Goal: Task Accomplishment & Management: Use online tool/utility

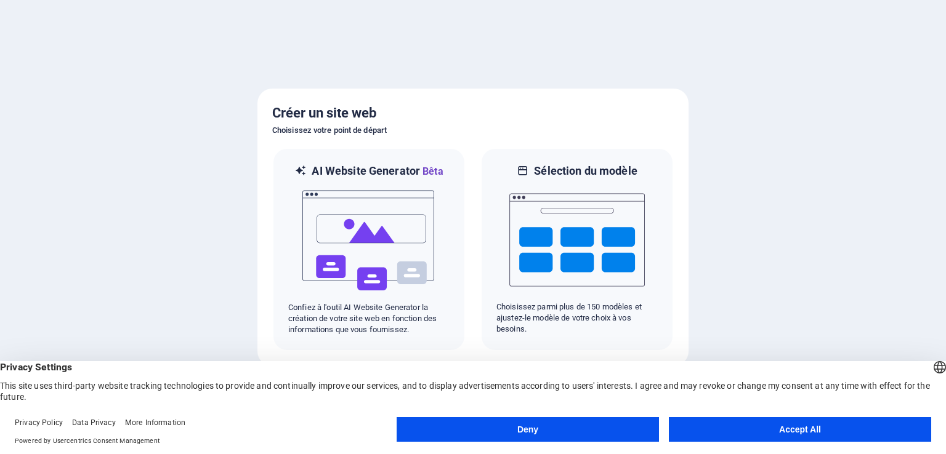
click at [832, 424] on button "Accept All" at bounding box center [800, 429] width 262 height 25
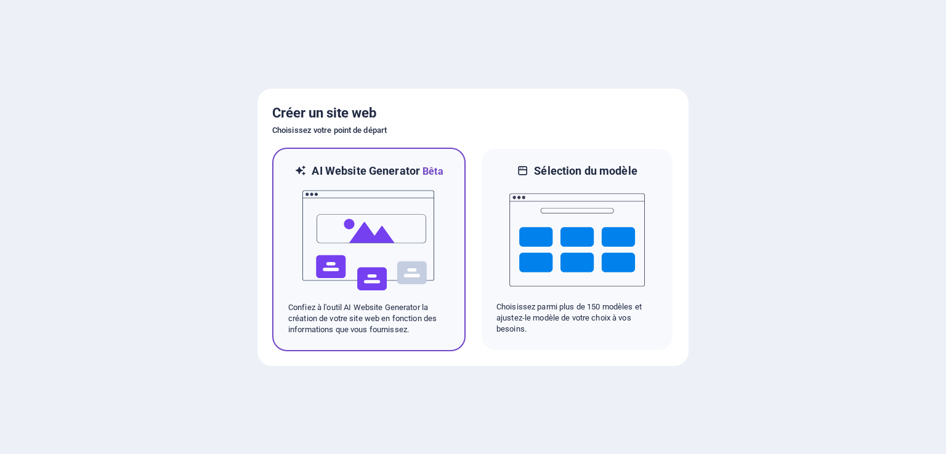
click at [373, 254] on img at bounding box center [368, 240] width 135 height 123
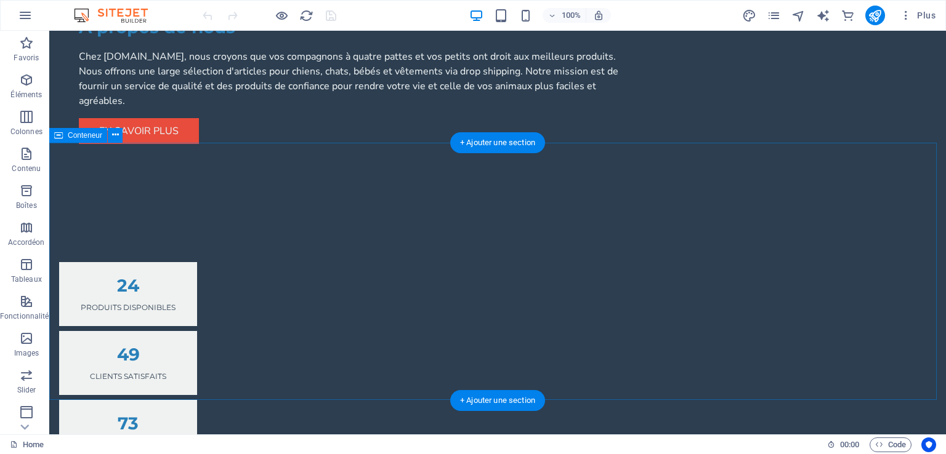
scroll to position [1478, 0]
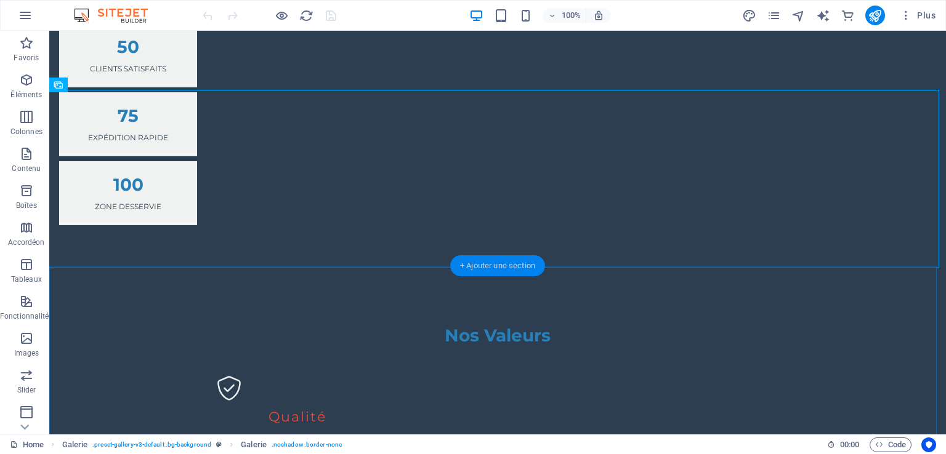
click at [475, 267] on div "+ Ajouter une section" at bounding box center [497, 266] width 95 height 21
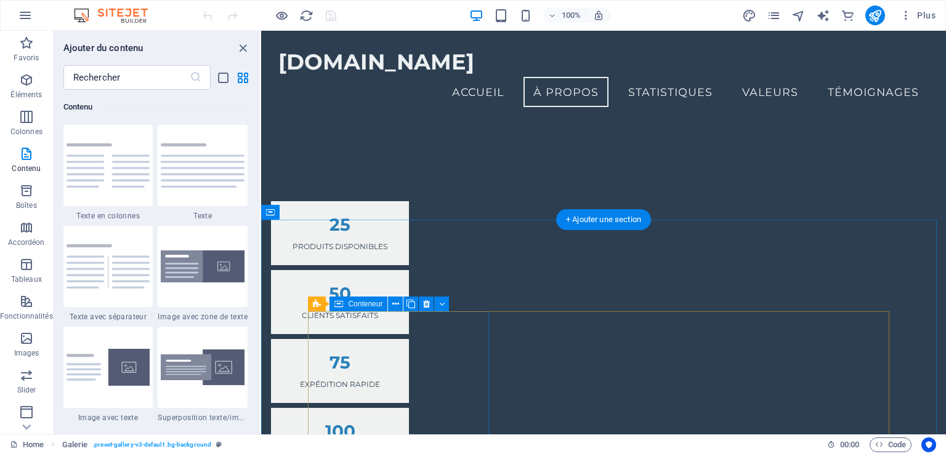
scroll to position [615, 0]
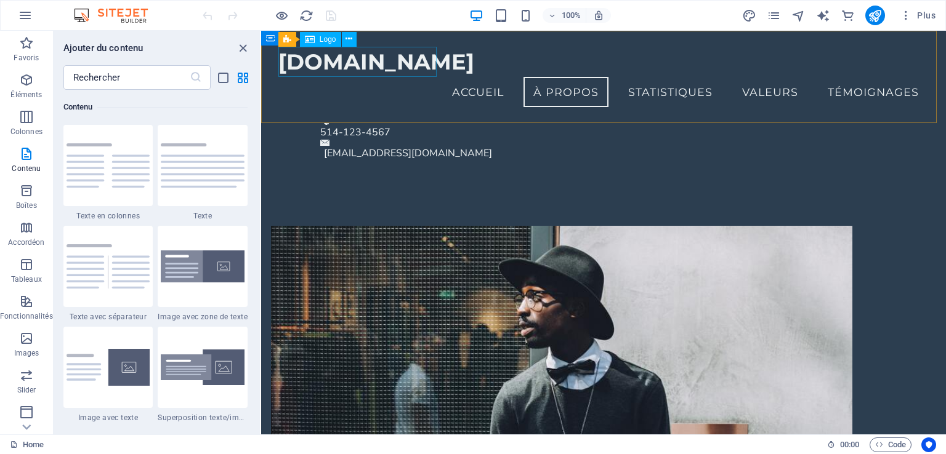
click at [318, 63] on div "[DOMAIN_NAME]" at bounding box center [603, 62] width 650 height 30
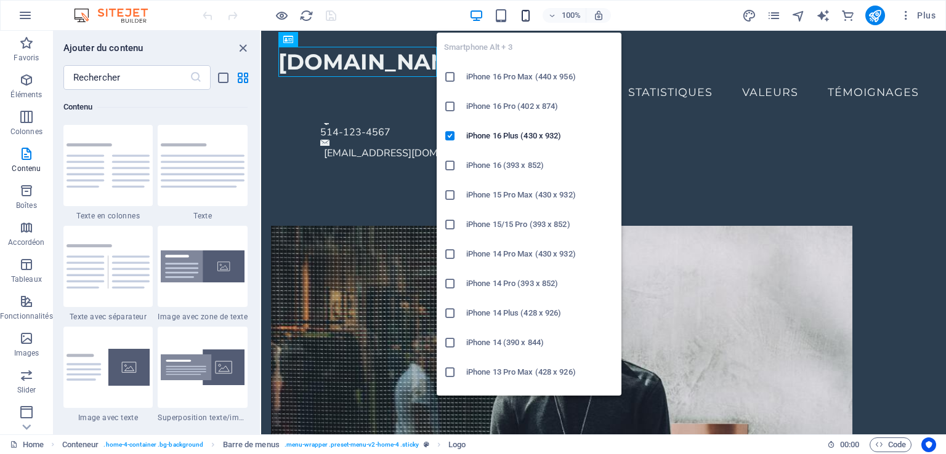
click at [523, 15] on icon "button" at bounding box center [525, 16] width 14 height 14
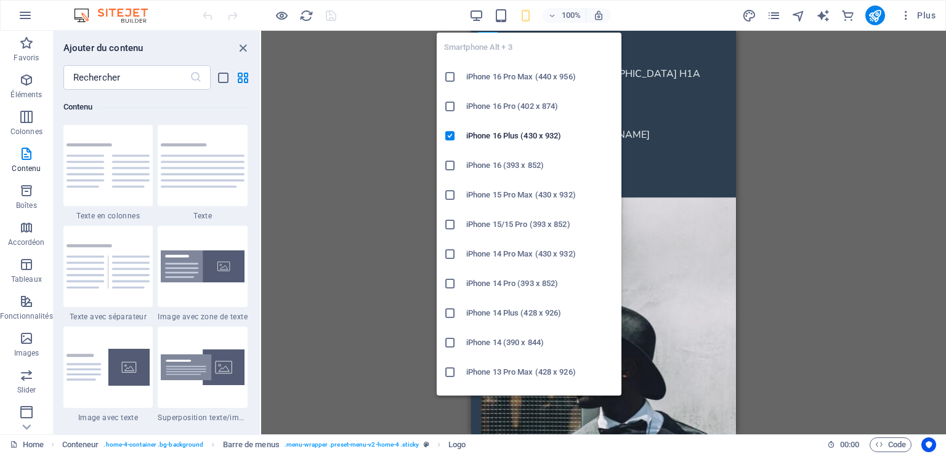
scroll to position [0, 0]
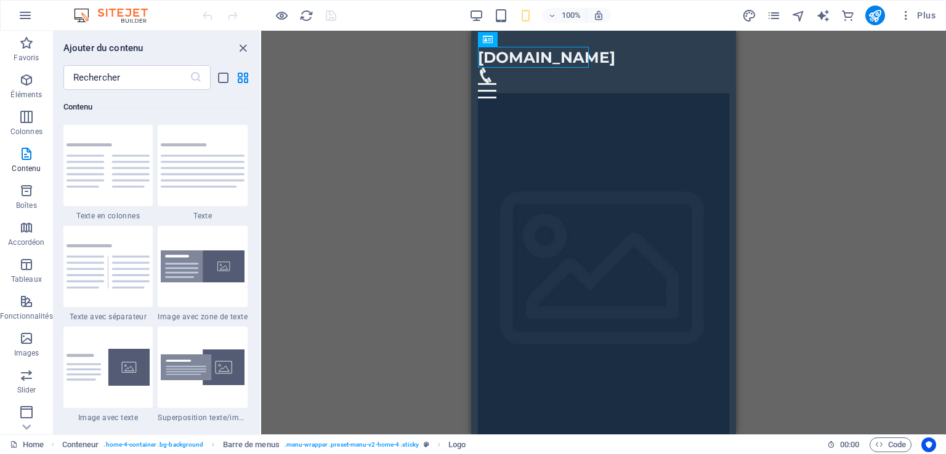
click at [855, 189] on div "Glissez et déposez l'élément de votre choix pour remplacer le contenu existant.…" at bounding box center [603, 233] width 685 height 404
click at [243, 49] on icon "close panel" at bounding box center [243, 48] width 14 height 14
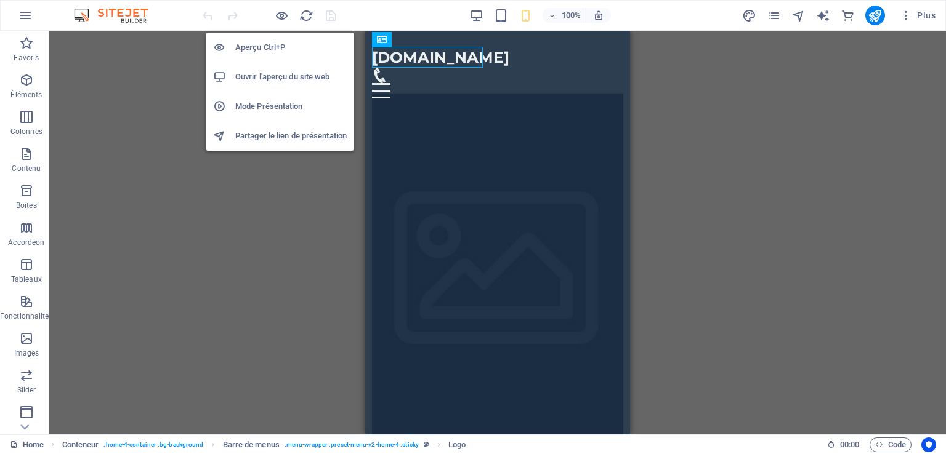
click at [266, 45] on h6 "Aperçu Ctrl+P" at bounding box center [290, 47] width 111 height 15
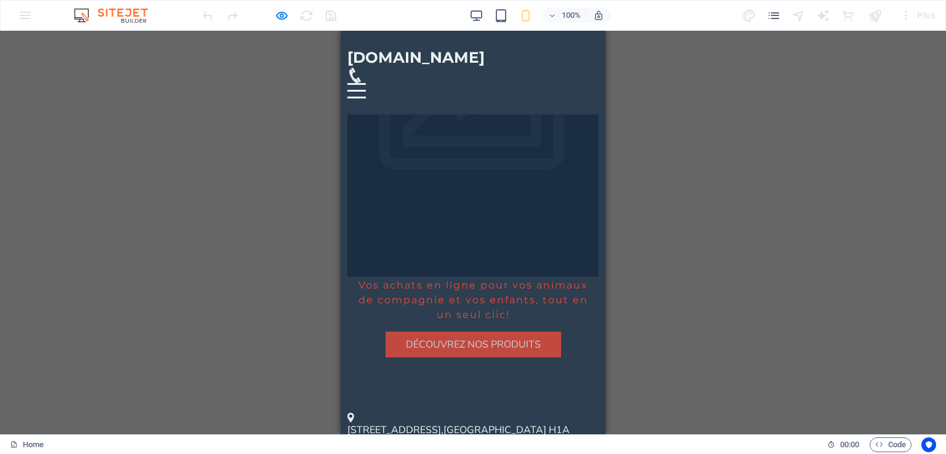
scroll to position [185, 0]
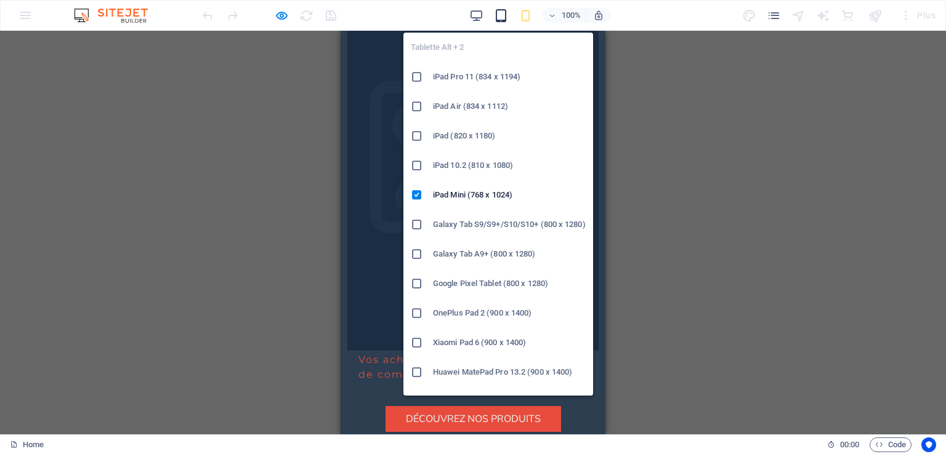
click at [494, 15] on icon "button" at bounding box center [501, 16] width 14 height 14
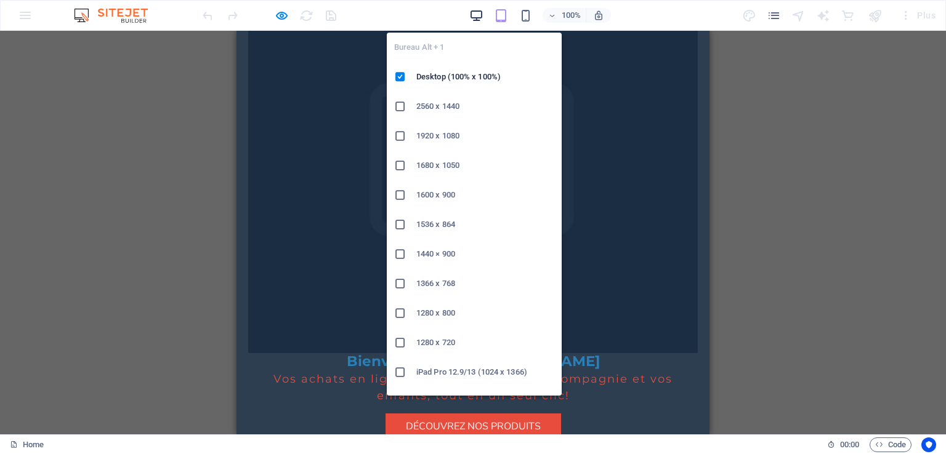
click at [477, 17] on icon "button" at bounding box center [476, 16] width 14 height 14
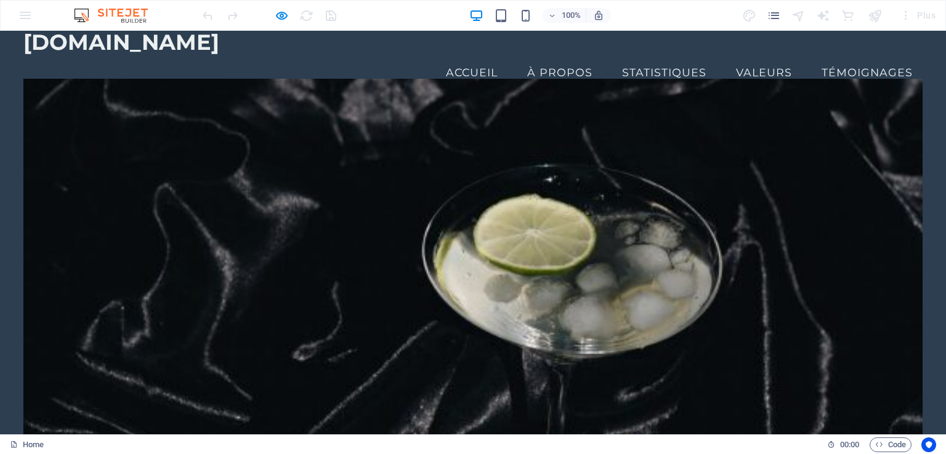
scroll to position [0, 0]
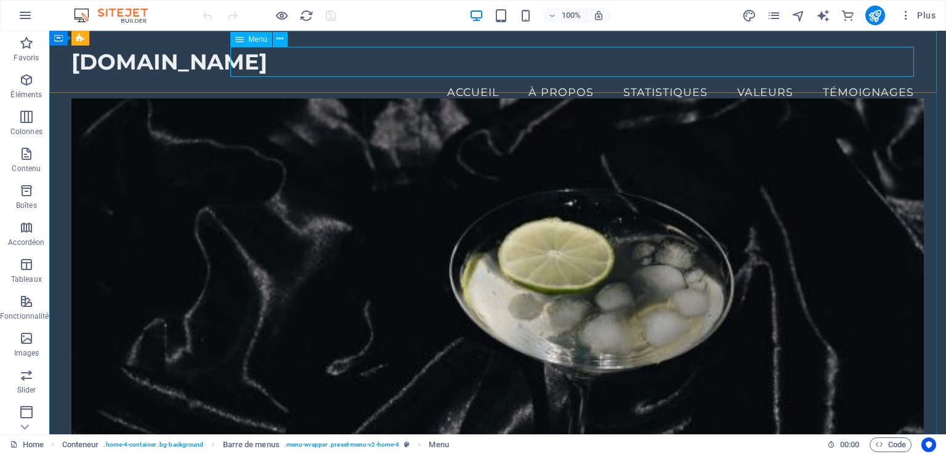
click at [258, 37] on span "Menu" at bounding box center [258, 39] width 18 height 7
click at [281, 39] on icon at bounding box center [279, 39] width 7 height 13
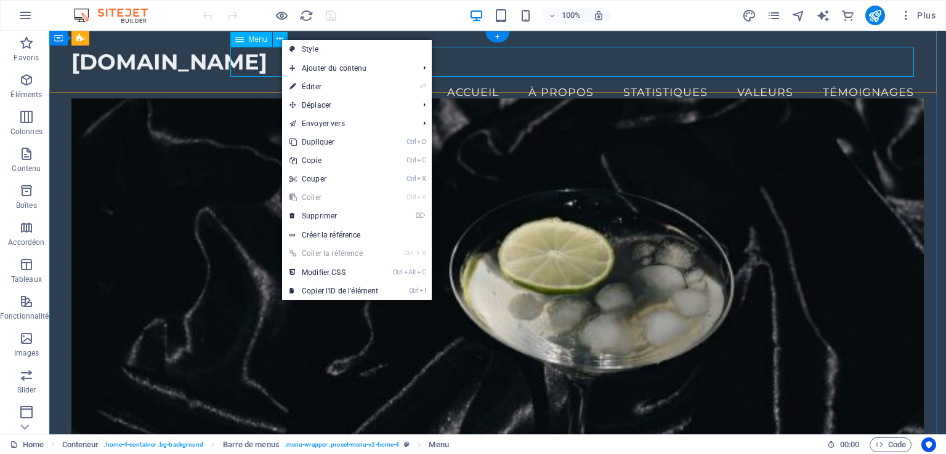
click at [260, 77] on nav "Accueil À propos Statistiques Valeurs Témoignages" at bounding box center [497, 92] width 852 height 31
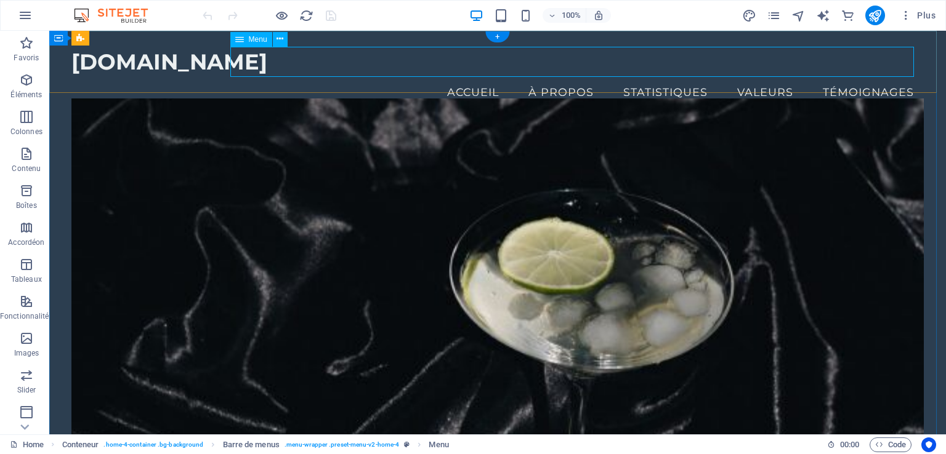
click at [472, 77] on nav "Accueil À propos Statistiques Valeurs Témoignages" at bounding box center [497, 92] width 852 height 31
click at [397, 77] on nav "Accueil À propos Statistiques Valeurs Témoignages" at bounding box center [497, 92] width 852 height 31
click at [498, 35] on div "+" at bounding box center [497, 36] width 24 height 11
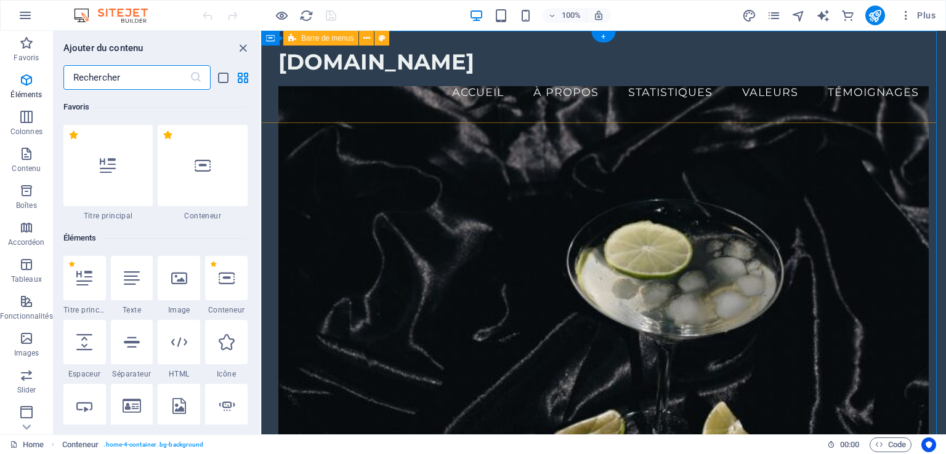
scroll to position [2154, 0]
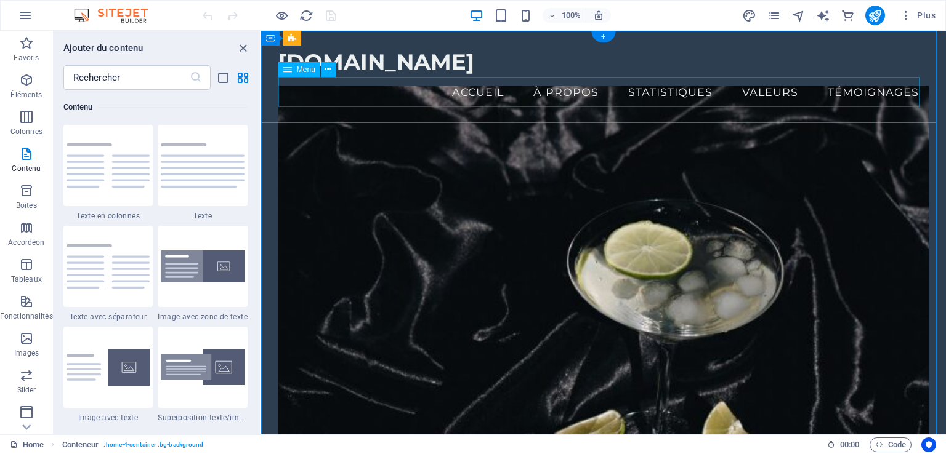
click at [463, 96] on nav "Accueil À propos Statistiques Valeurs Témoignages" at bounding box center [603, 92] width 650 height 31
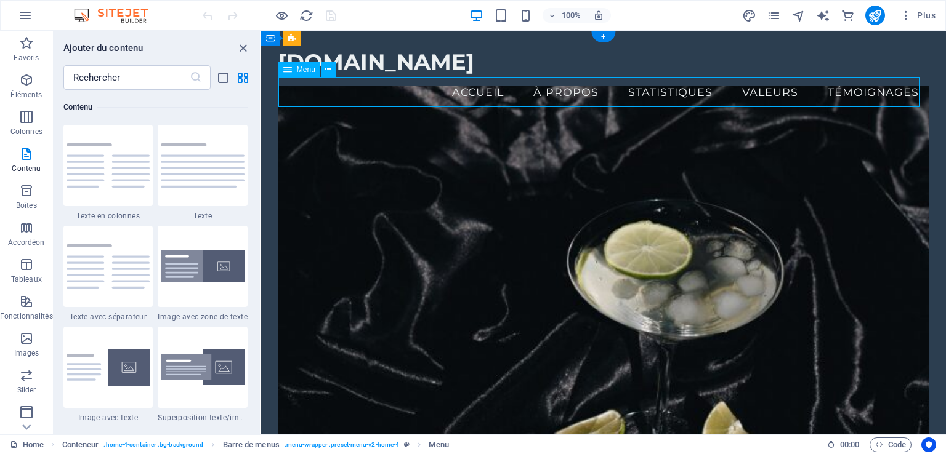
click at [539, 91] on nav "Accueil À propos Statistiques Valeurs Témoignages" at bounding box center [603, 92] width 650 height 31
click at [658, 94] on nav "Accueil À propos Statistiques Valeurs Témoignages" at bounding box center [603, 92] width 650 height 31
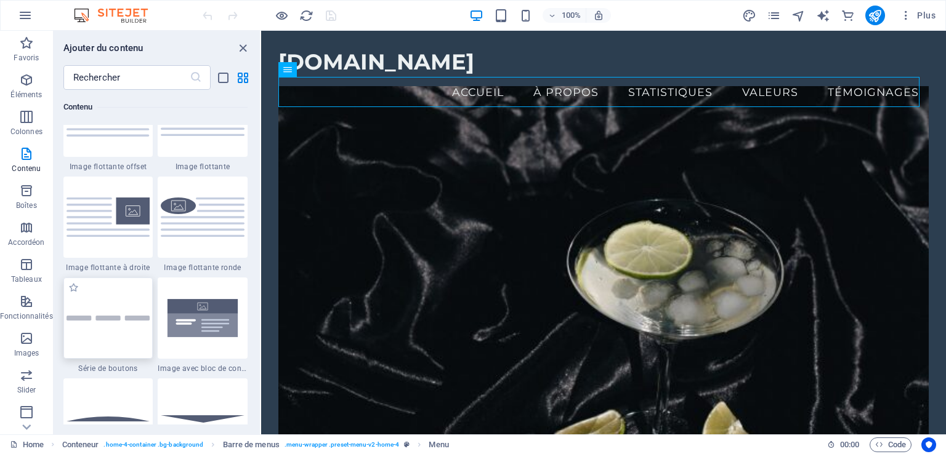
scroll to position [2647, 0]
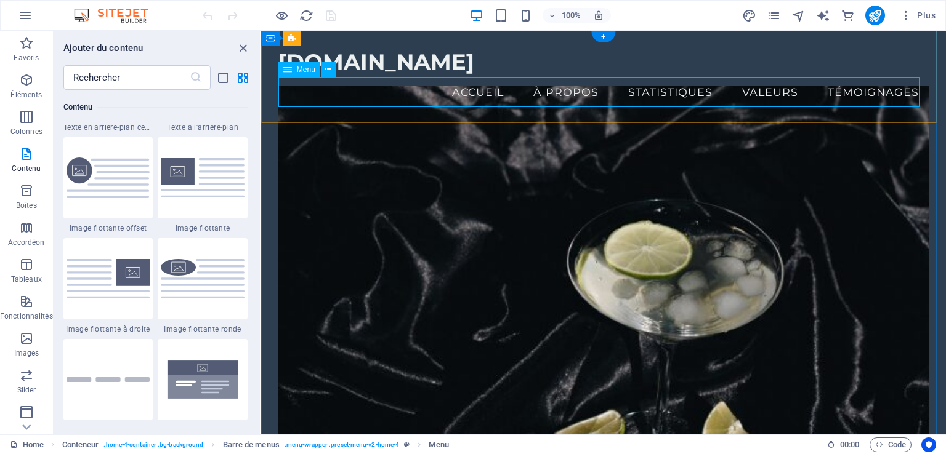
click at [469, 91] on nav "Accueil À propos Statistiques Valeurs Témoignages" at bounding box center [603, 92] width 650 height 31
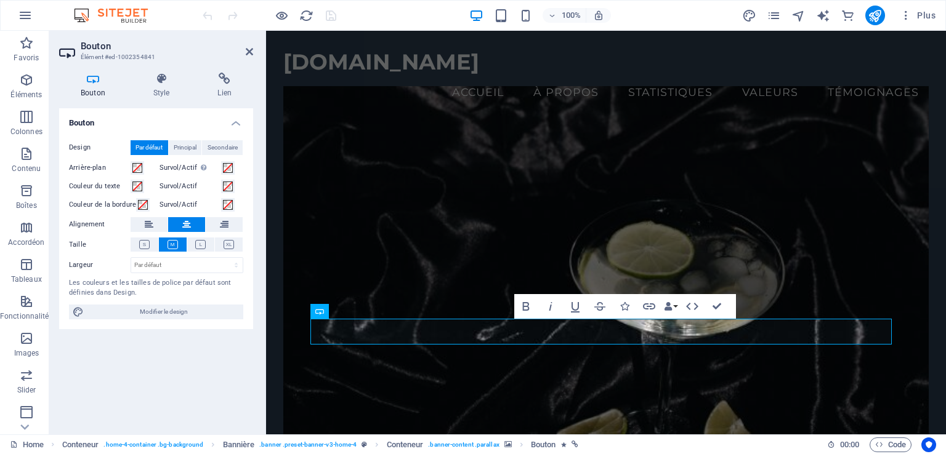
click at [530, 377] on figure at bounding box center [606, 270] width 646 height 368
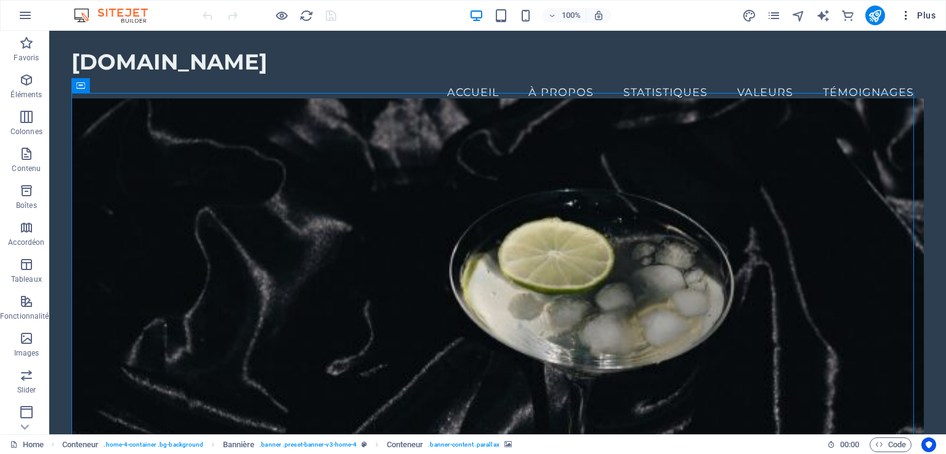
click at [906, 8] on button "Plus" at bounding box center [918, 16] width 46 height 20
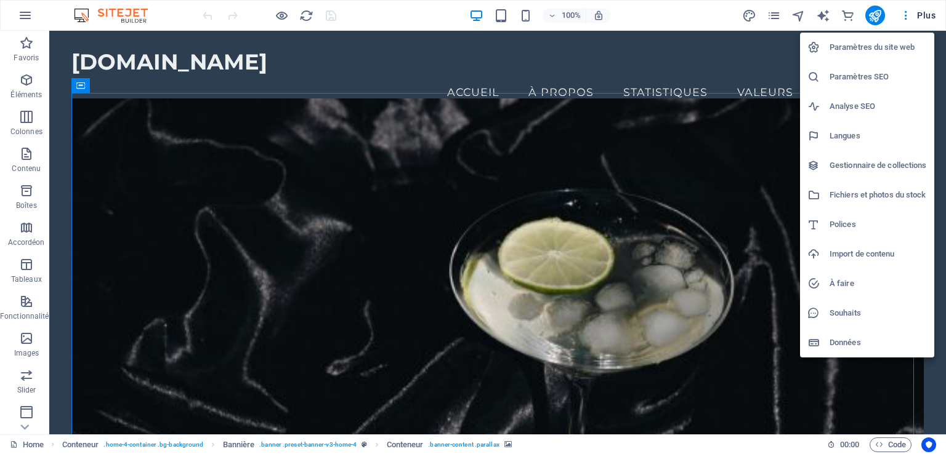
click at [102, 15] on div at bounding box center [473, 227] width 946 height 454
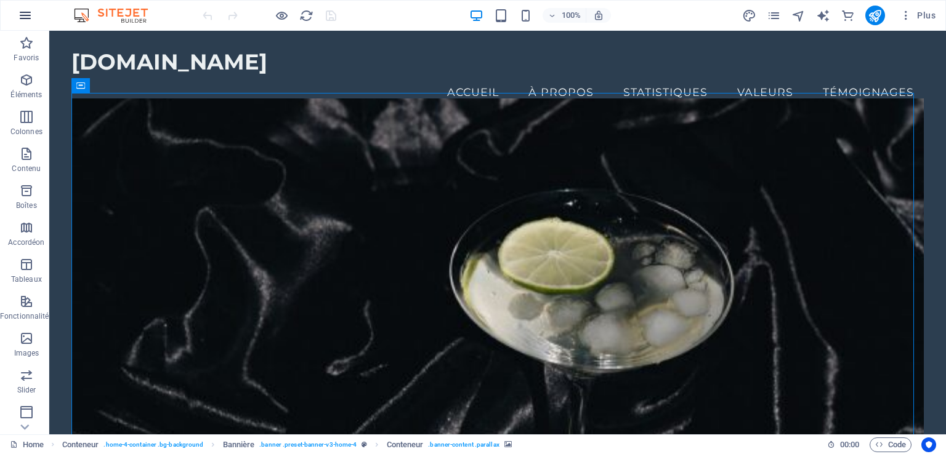
click at [19, 18] on icon "button" at bounding box center [25, 15] width 15 height 15
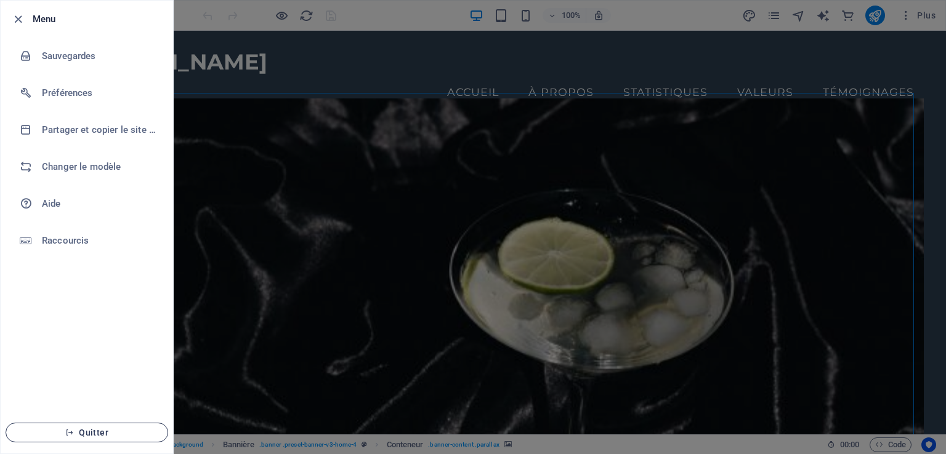
click at [89, 433] on span "Quitter" at bounding box center [87, 433] width 142 height 10
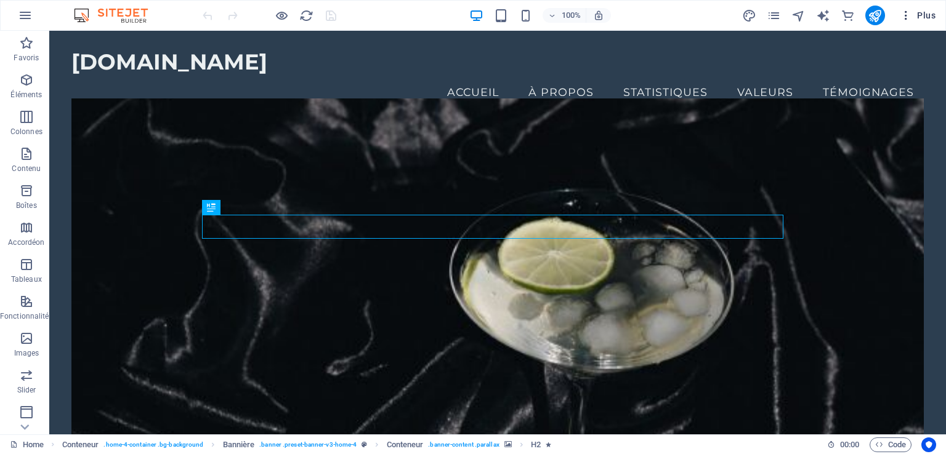
click at [909, 13] on icon "button" at bounding box center [906, 15] width 12 height 12
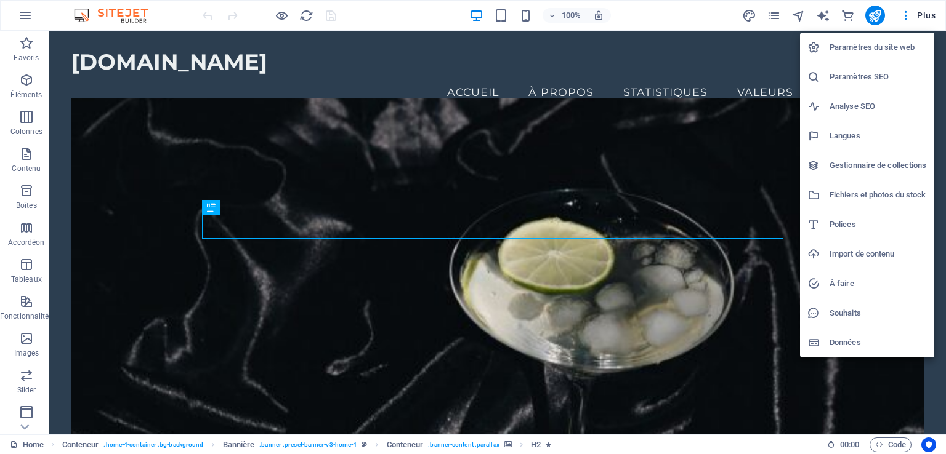
click at [507, 65] on div at bounding box center [473, 227] width 946 height 454
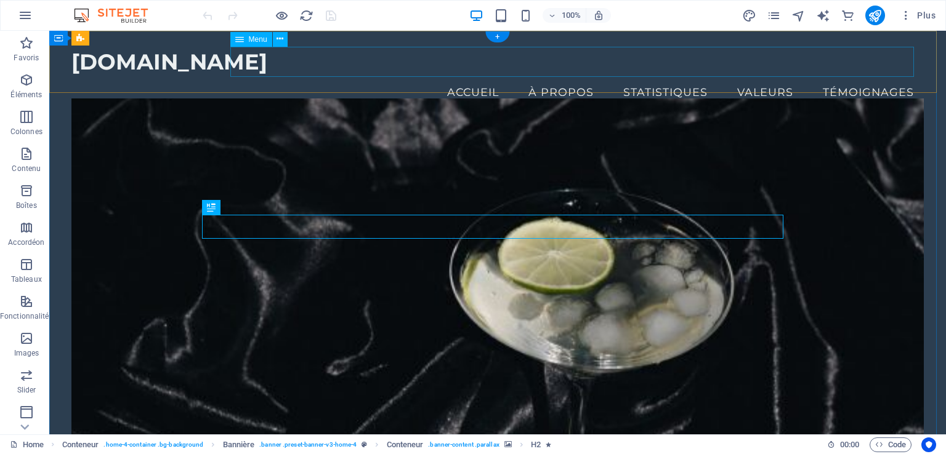
click at [443, 77] on nav "Accueil À propos Statistiques Valeurs Témoignages" at bounding box center [497, 92] width 852 height 31
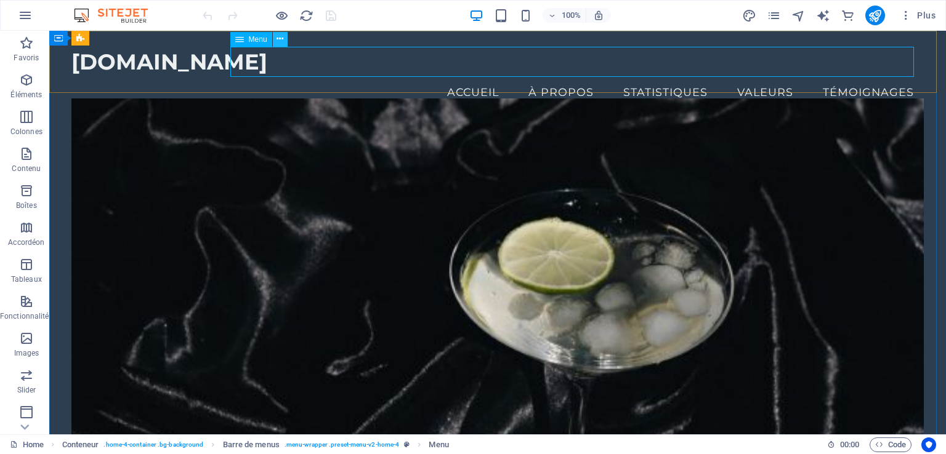
click at [278, 36] on icon at bounding box center [279, 39] width 7 height 13
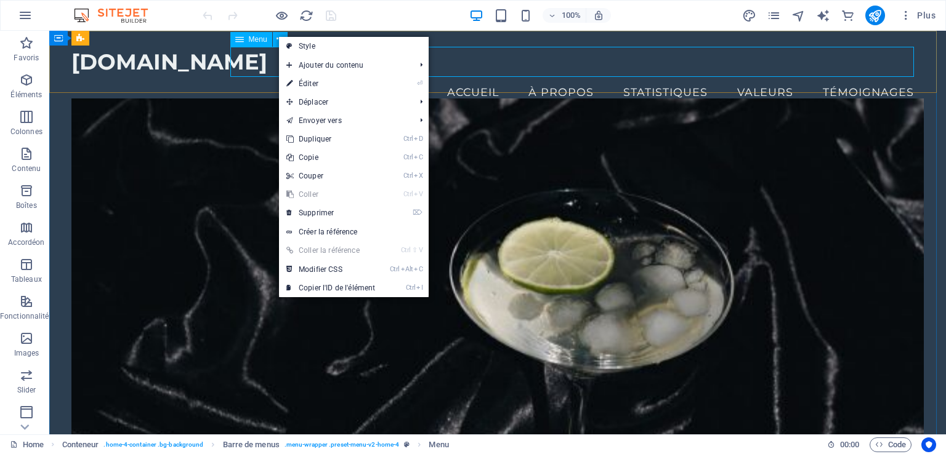
click at [254, 39] on span "Menu" at bounding box center [258, 39] width 18 height 7
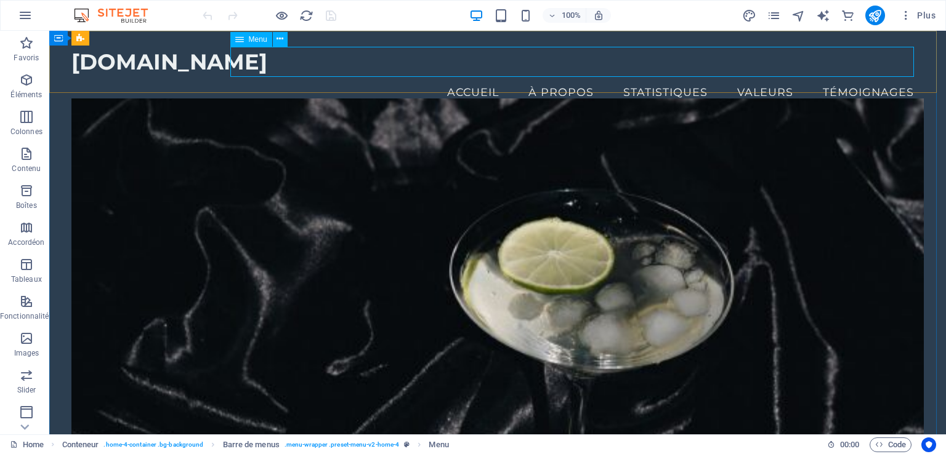
click at [253, 39] on span "Menu" at bounding box center [258, 39] width 18 height 7
click at [244, 41] on div "Menu" at bounding box center [251, 39] width 42 height 15
click at [315, 77] on nav "Accueil À propos Statistiques Valeurs Témoignages" at bounding box center [497, 92] width 852 height 31
drag, startPoint x: 358, startPoint y: 58, endPoint x: 358, endPoint y: 68, distance: 10.5
click at [358, 77] on nav "Accueil À propos Statistiques Valeurs Témoignages" at bounding box center [497, 92] width 852 height 31
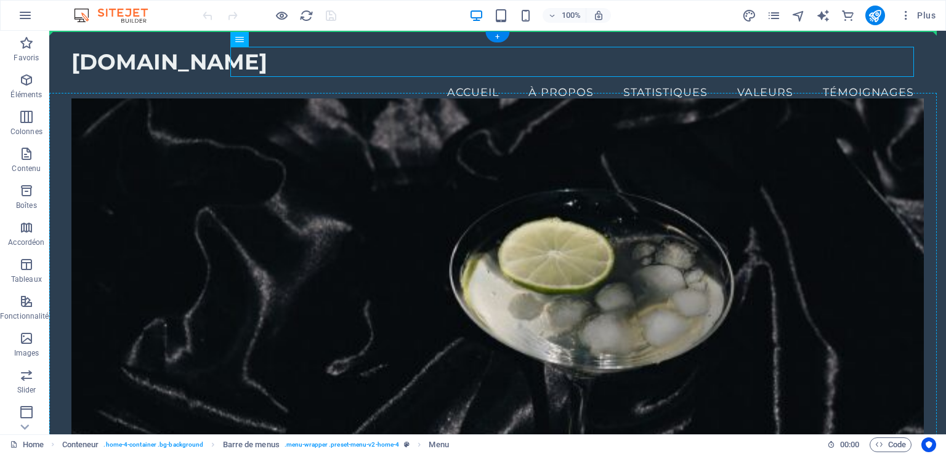
drag, startPoint x: 366, startPoint y: 64, endPoint x: 360, endPoint y: 145, distance: 80.8
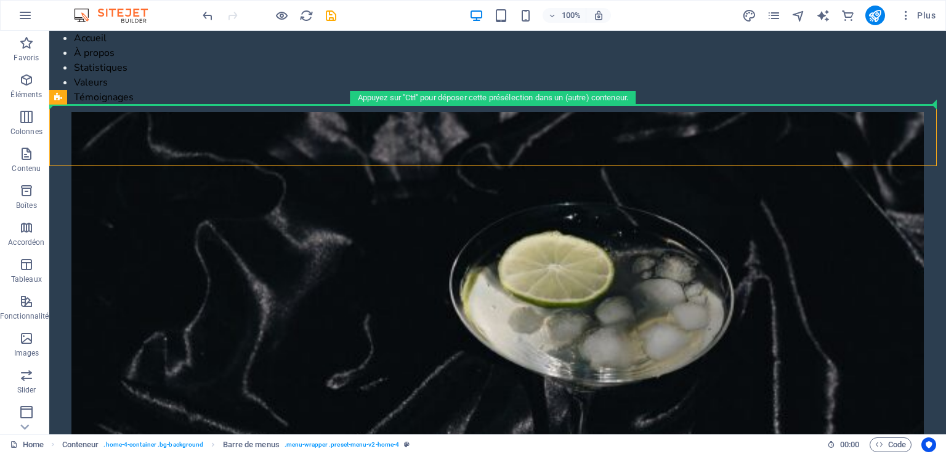
drag, startPoint x: 369, startPoint y: 131, endPoint x: 390, endPoint y: 73, distance: 61.8
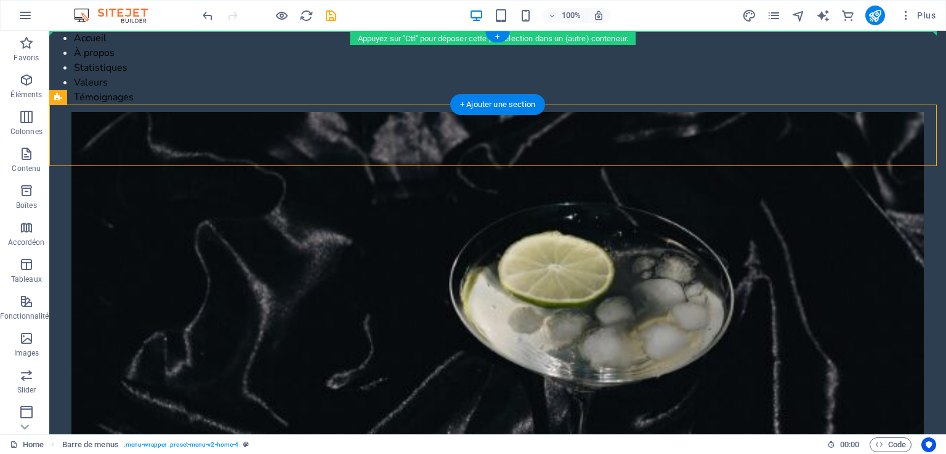
drag, startPoint x: 105, startPoint y: 127, endPoint x: 265, endPoint y: 61, distance: 173.3
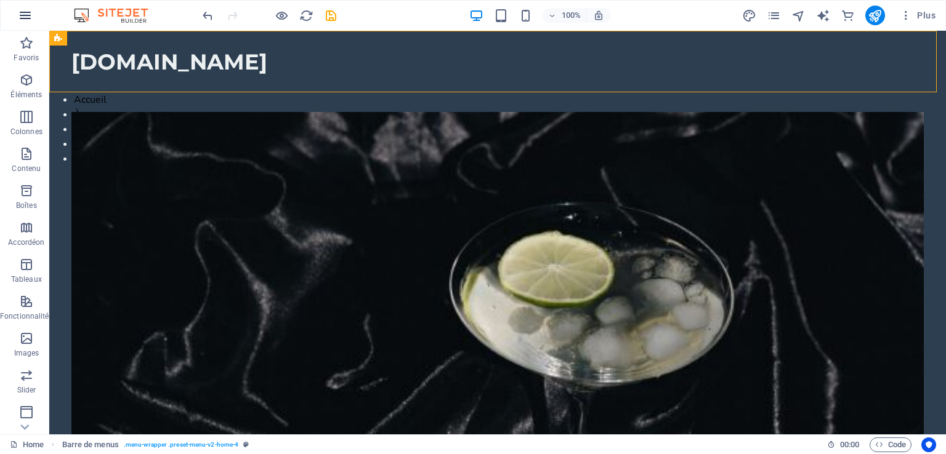
click at [30, 15] on icon "button" at bounding box center [25, 15] width 15 height 15
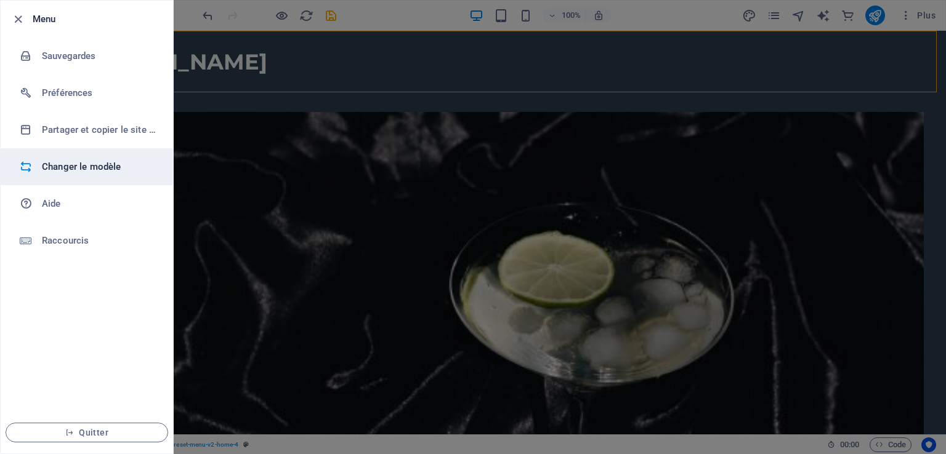
click at [47, 163] on h6 "Changer le modèle" at bounding box center [99, 166] width 114 height 15
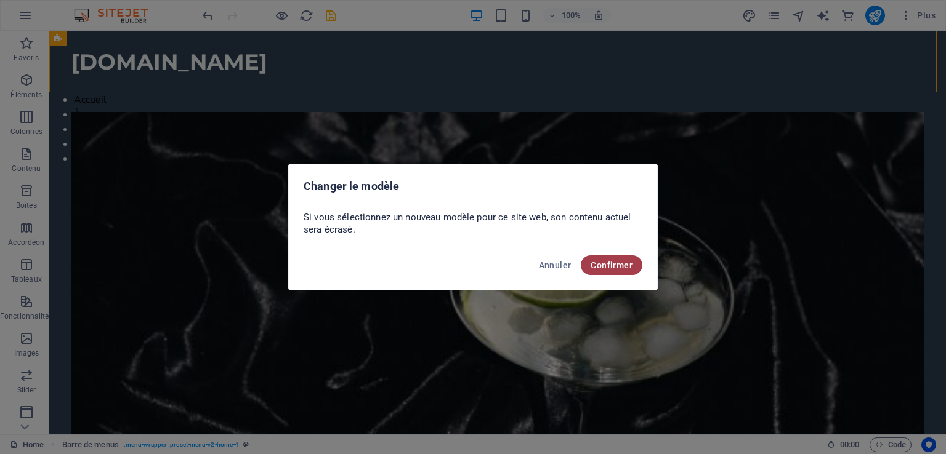
click at [611, 265] on span "Confirmer" at bounding box center [611, 265] width 42 height 10
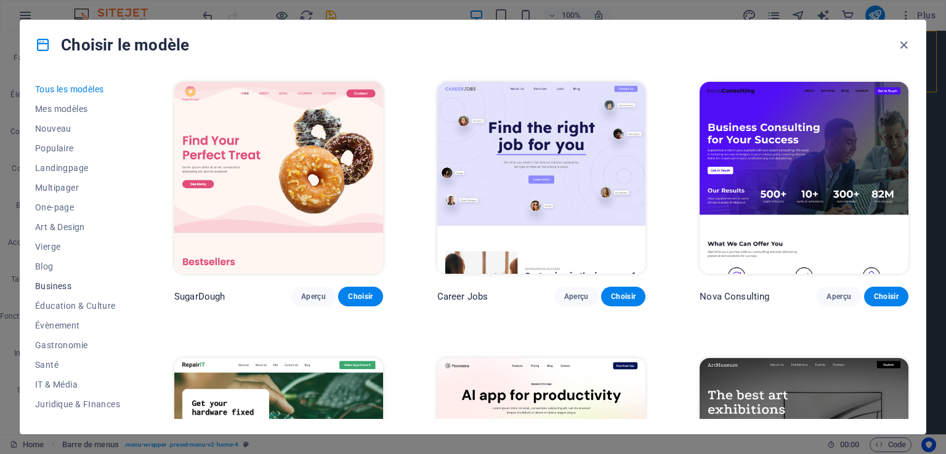
click at [72, 286] on span "Business" at bounding box center [77, 286] width 85 height 10
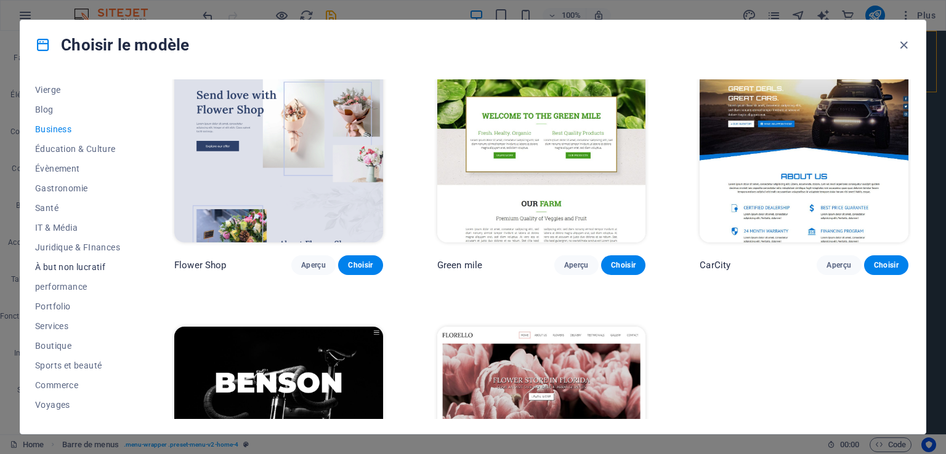
scroll to position [172, 0]
click at [52, 331] on span "Boutique" at bounding box center [77, 331] width 85 height 10
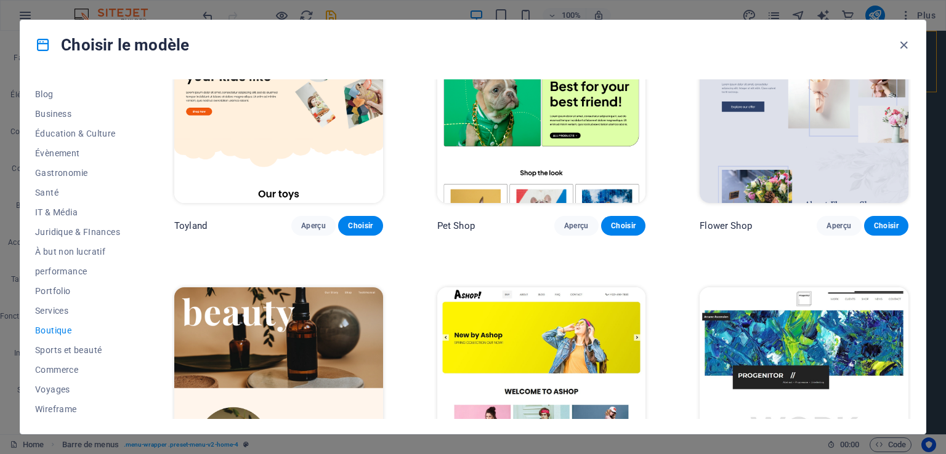
scroll to position [308, 0]
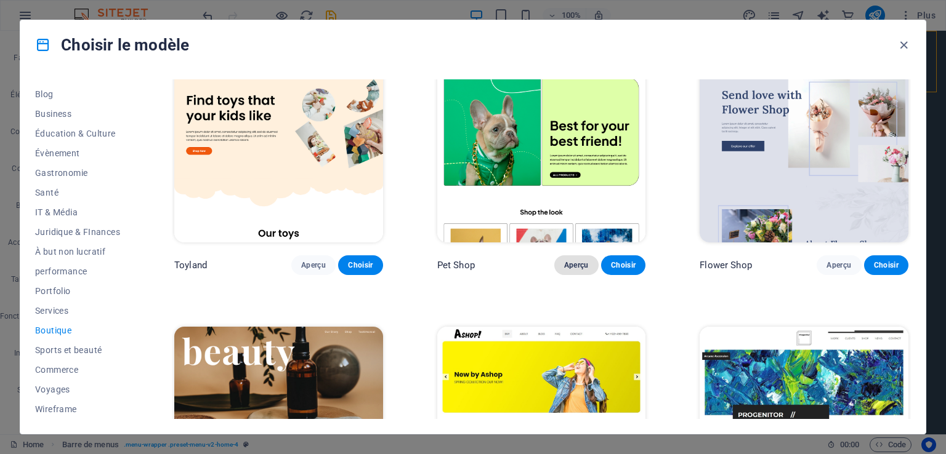
click at [569, 262] on span "Aperçu" at bounding box center [576, 265] width 25 height 10
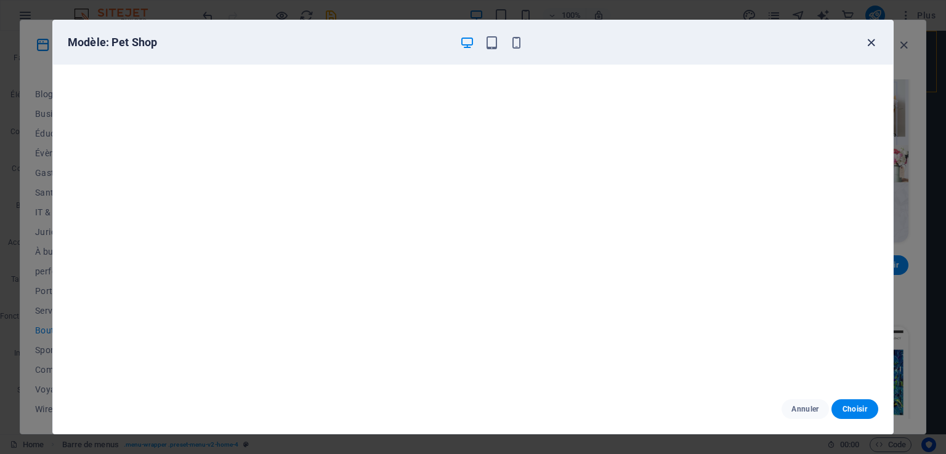
click at [870, 40] on icon "button" at bounding box center [871, 43] width 14 height 14
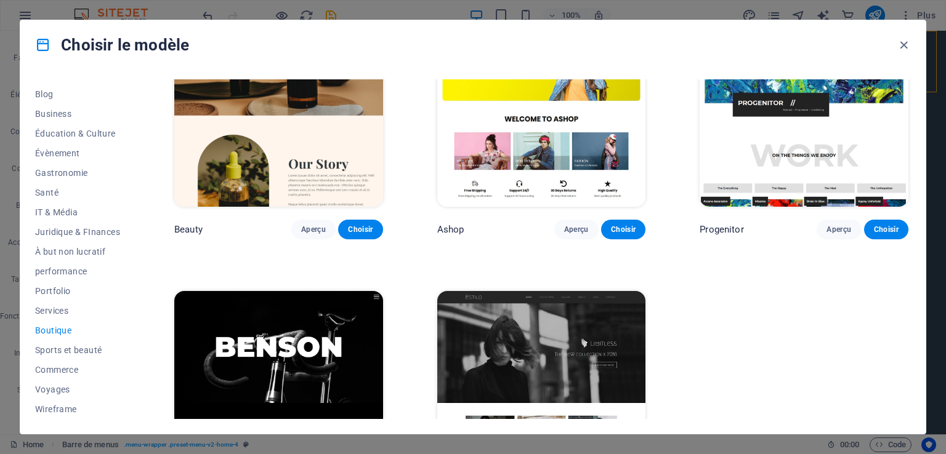
scroll to position [711, 0]
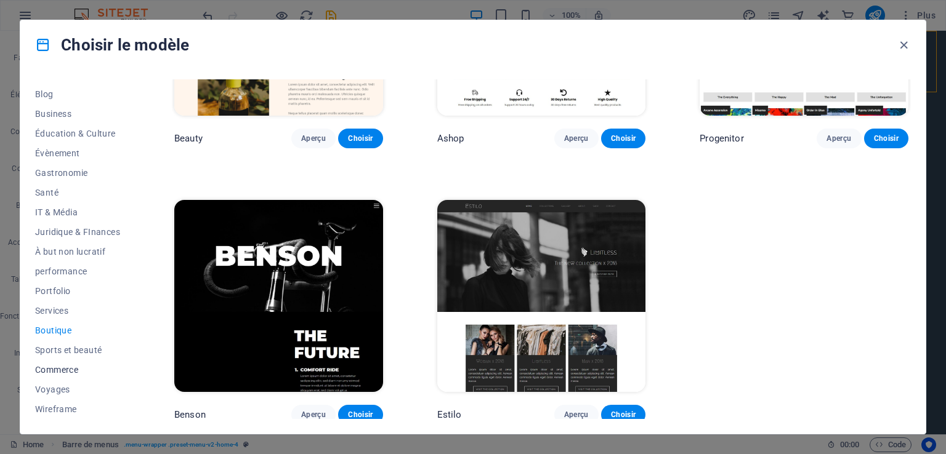
click at [54, 368] on span "Commerce" at bounding box center [77, 370] width 85 height 10
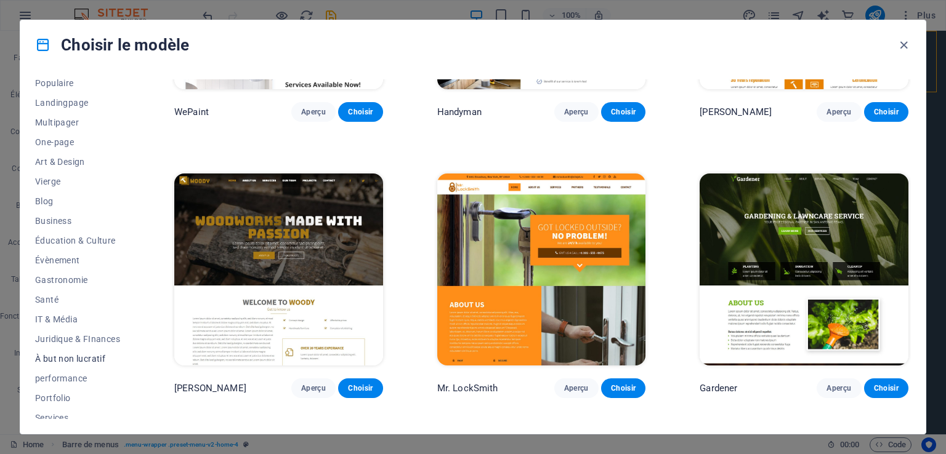
scroll to position [49, 0]
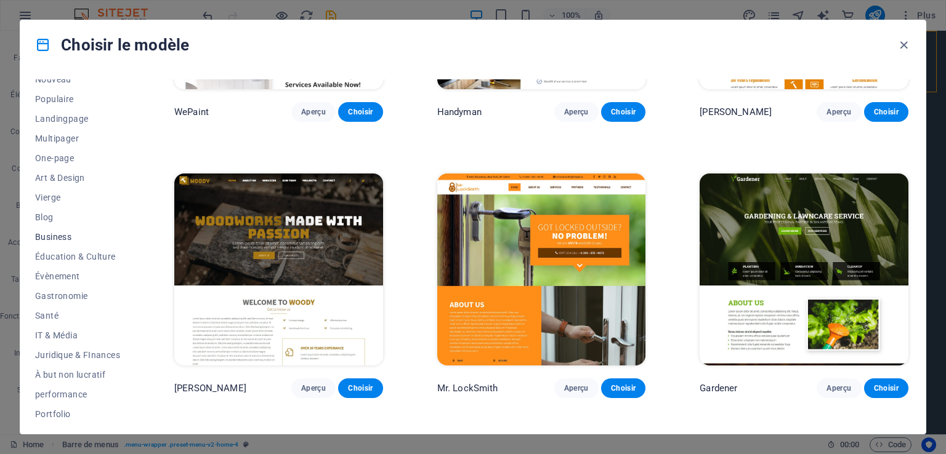
click at [57, 237] on span "Business" at bounding box center [77, 237] width 85 height 10
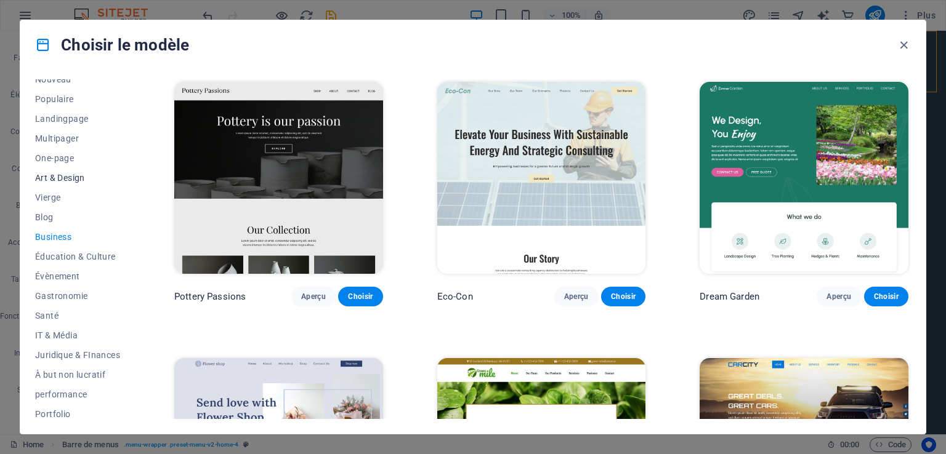
click at [62, 177] on span "Art & Design" at bounding box center [77, 178] width 85 height 10
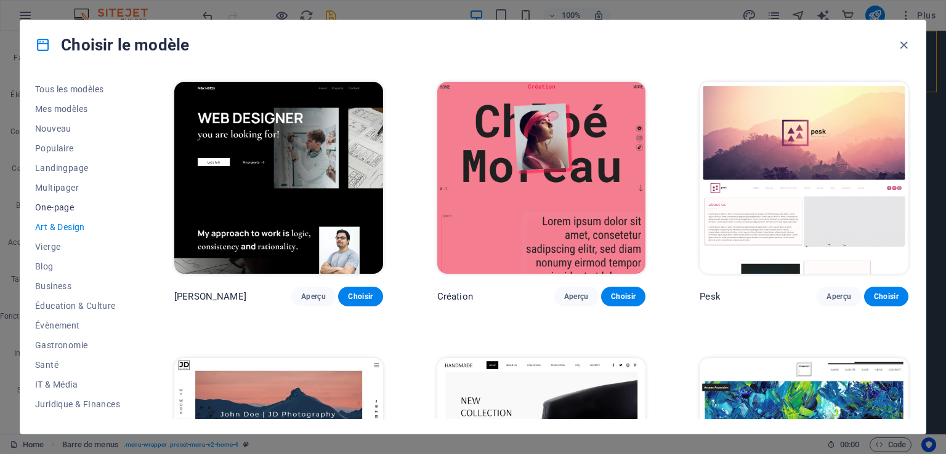
click at [57, 207] on span "One-page" at bounding box center [77, 208] width 85 height 10
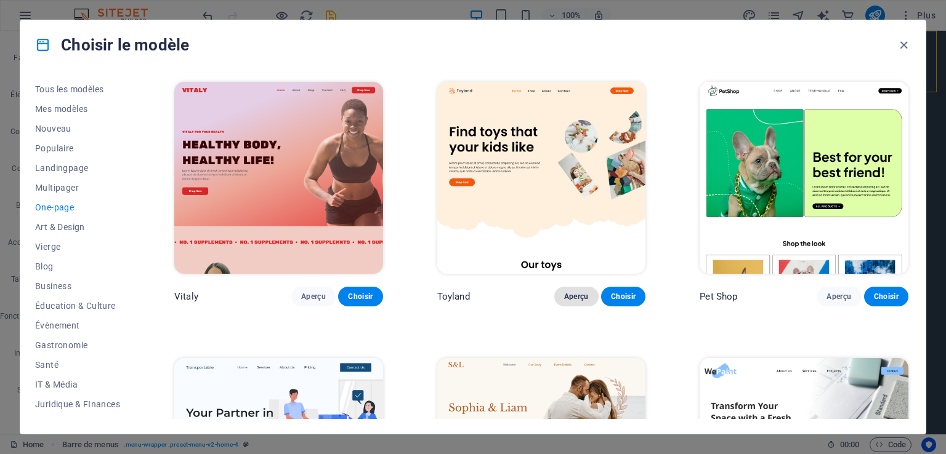
click at [578, 299] on span "Aperçu" at bounding box center [576, 297] width 25 height 10
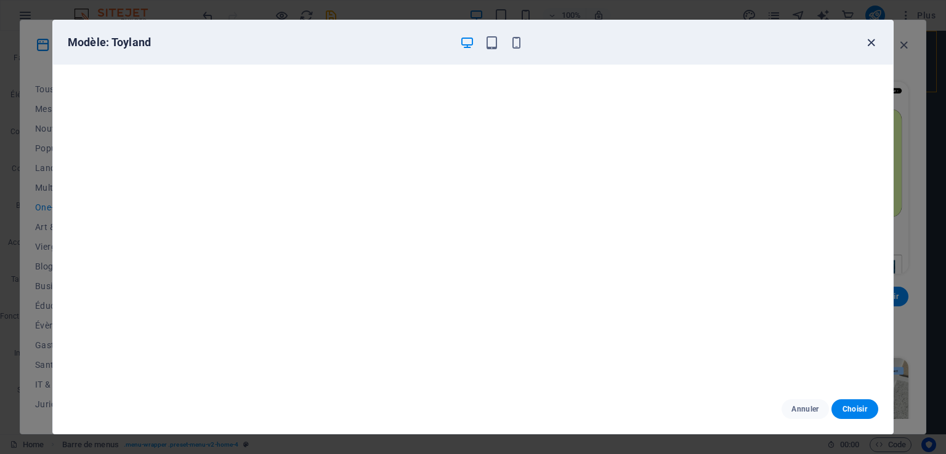
click at [875, 42] on icon "button" at bounding box center [871, 43] width 14 height 14
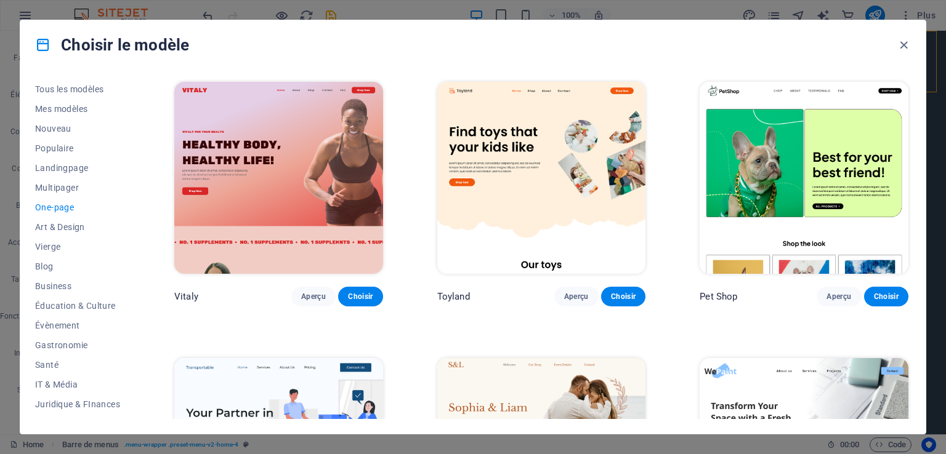
click at [769, 143] on img at bounding box center [803, 178] width 209 height 192
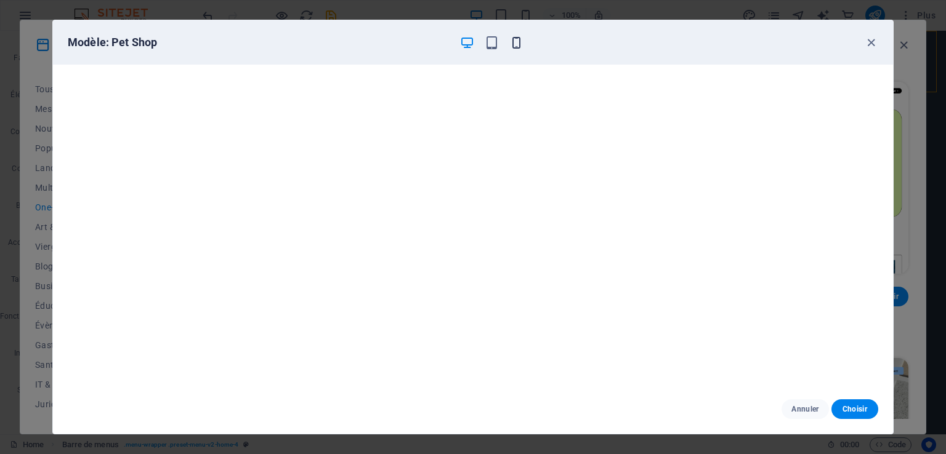
click at [512, 42] on icon "button" at bounding box center [516, 43] width 14 height 14
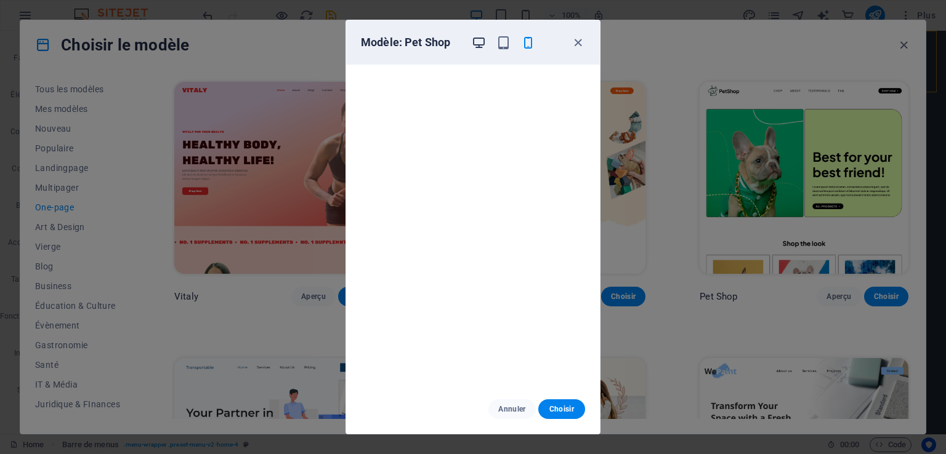
click at [480, 44] on icon "button" at bounding box center [479, 43] width 14 height 14
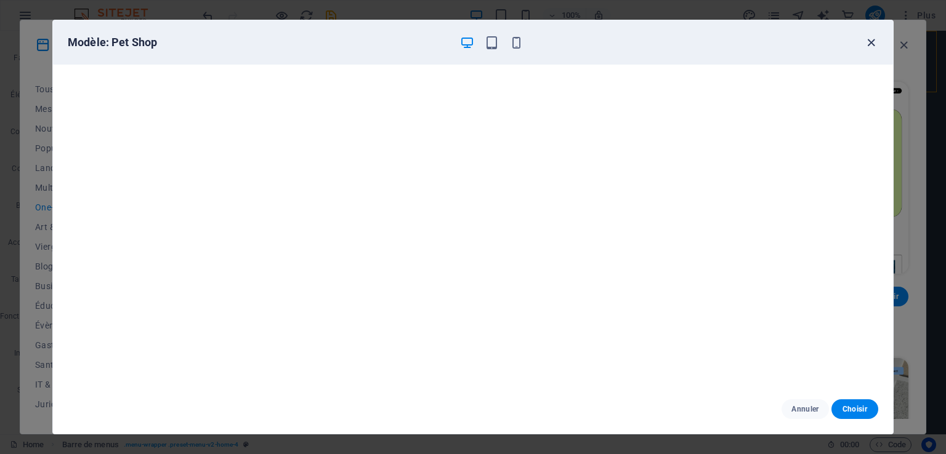
click at [870, 42] on icon "button" at bounding box center [871, 43] width 14 height 14
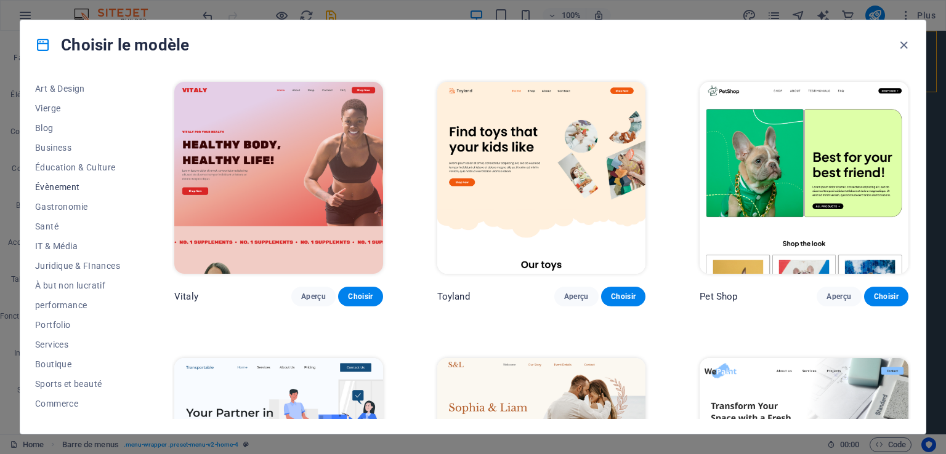
scroll to position [172, 0]
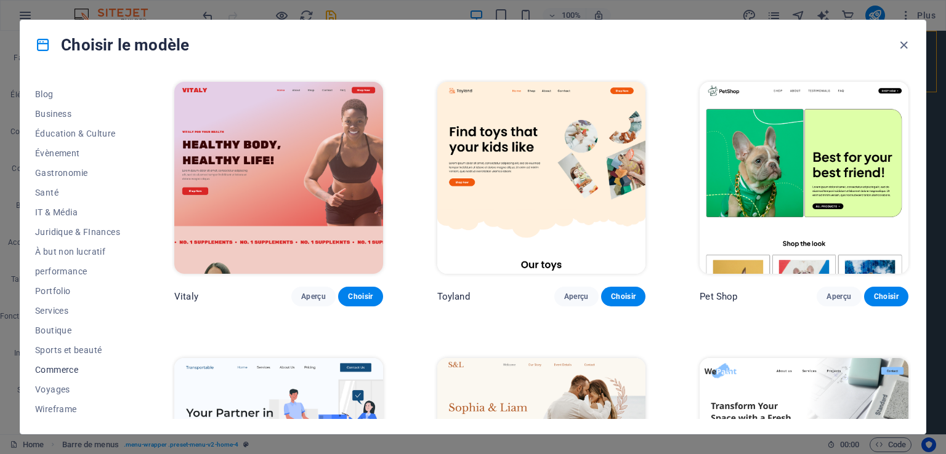
click at [61, 365] on span "Commerce" at bounding box center [77, 370] width 85 height 10
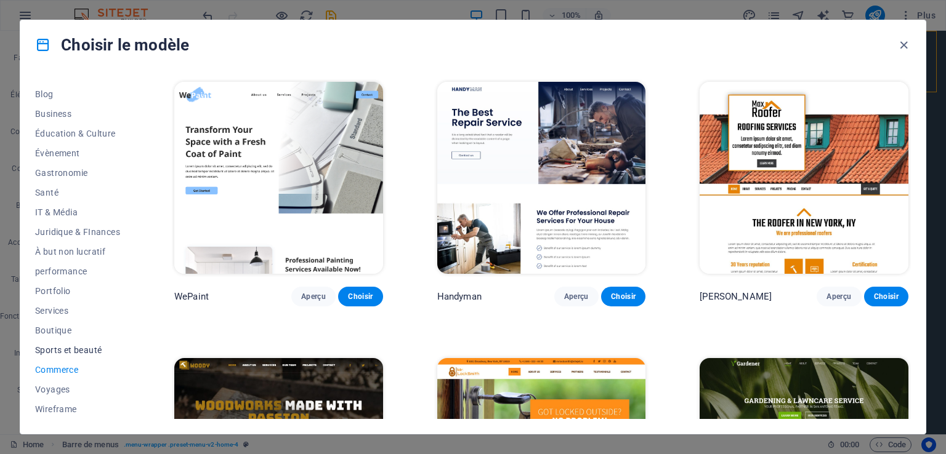
click at [57, 348] on span "Sports et beauté" at bounding box center [77, 350] width 85 height 10
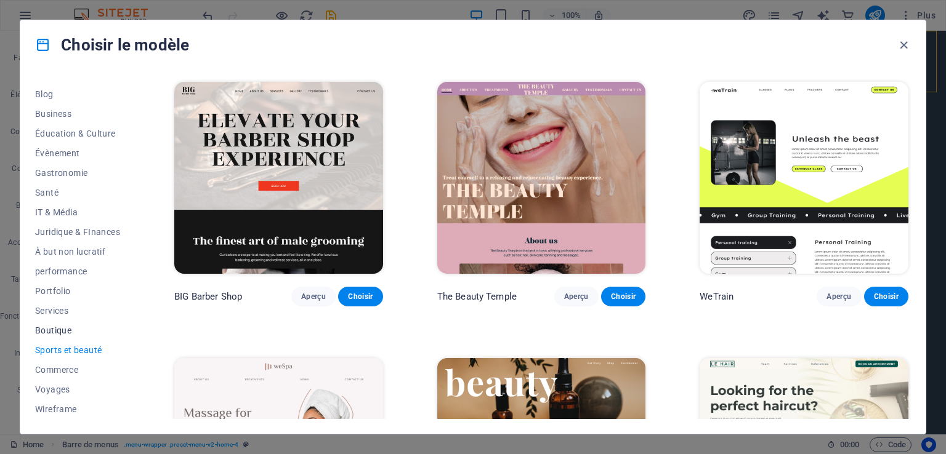
click at [52, 326] on span "Boutique" at bounding box center [77, 331] width 85 height 10
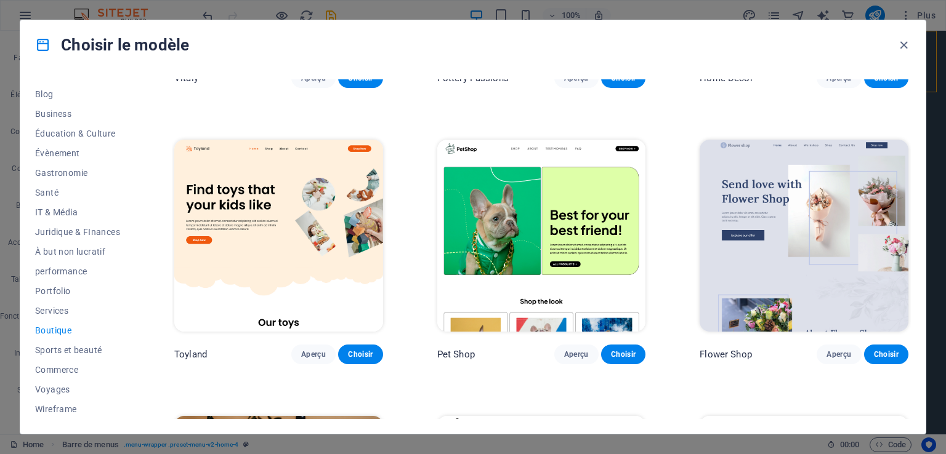
scroll to position [280, 0]
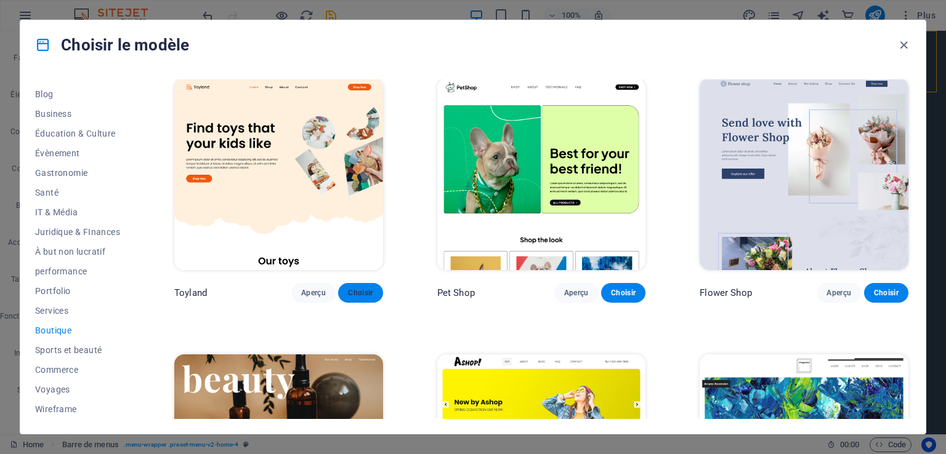
click at [362, 291] on span "Choisir" at bounding box center [360, 293] width 25 height 10
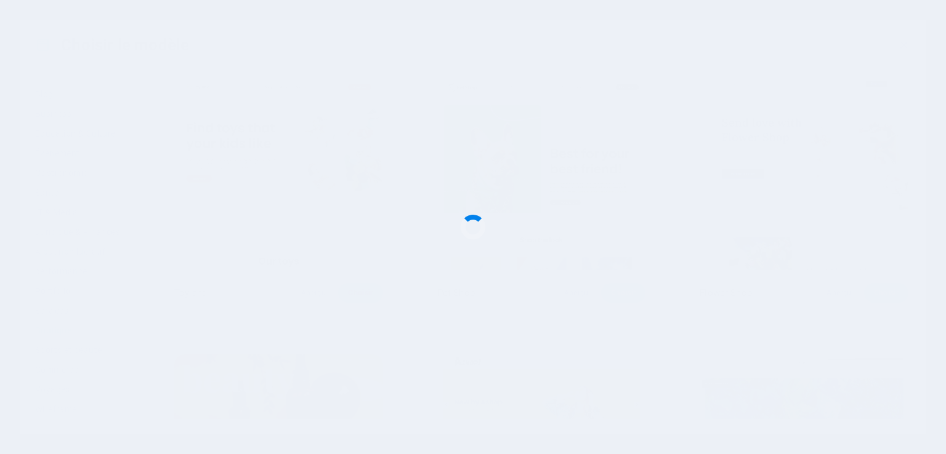
checkbox input "false"
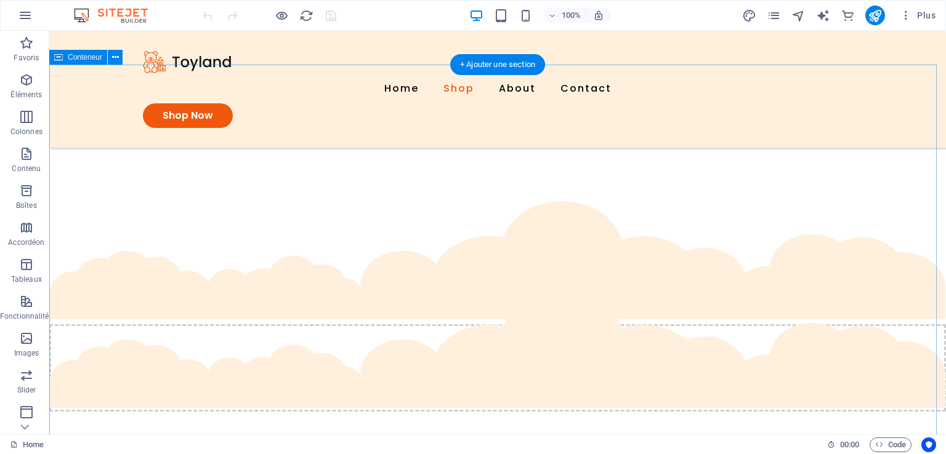
scroll to position [180, 0]
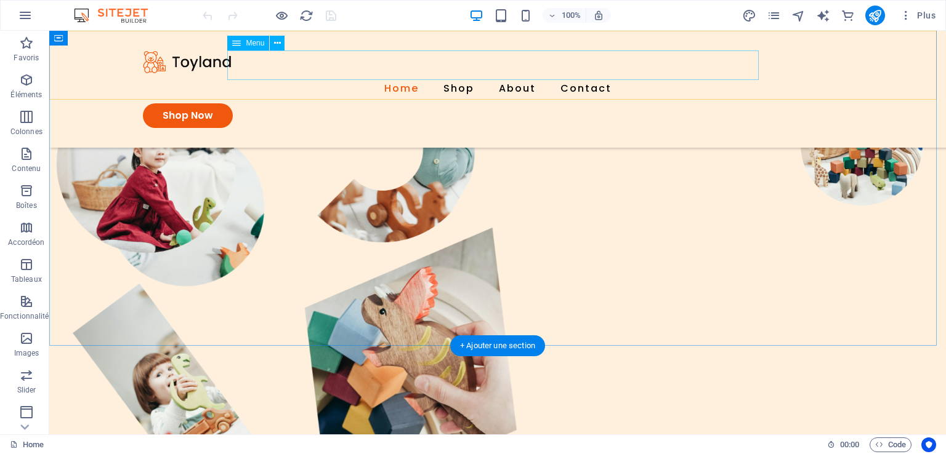
click at [392, 74] on nav "Home Shop About Contact" at bounding box center [497, 89] width 709 height 30
click at [453, 74] on nav "Home Shop About Contact" at bounding box center [497, 89] width 709 height 30
click at [507, 74] on nav "Home Shop About Contact" at bounding box center [497, 89] width 709 height 30
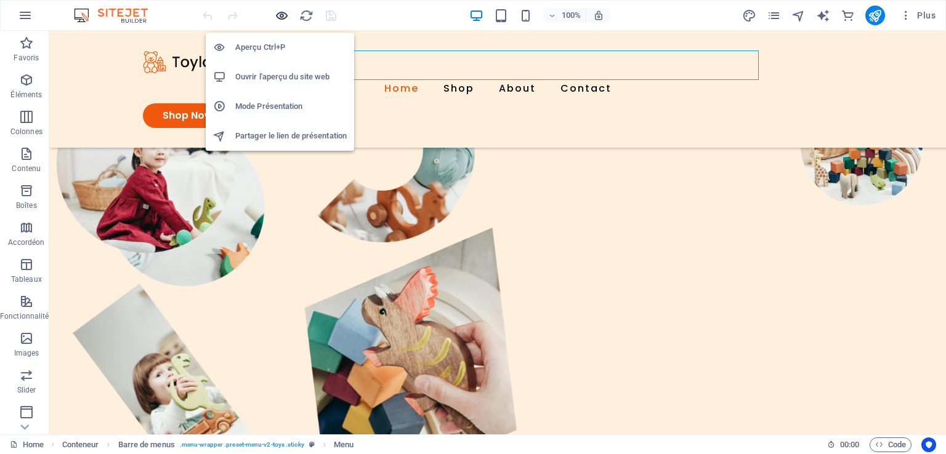
click at [283, 14] on icon "button" at bounding box center [282, 16] width 14 height 14
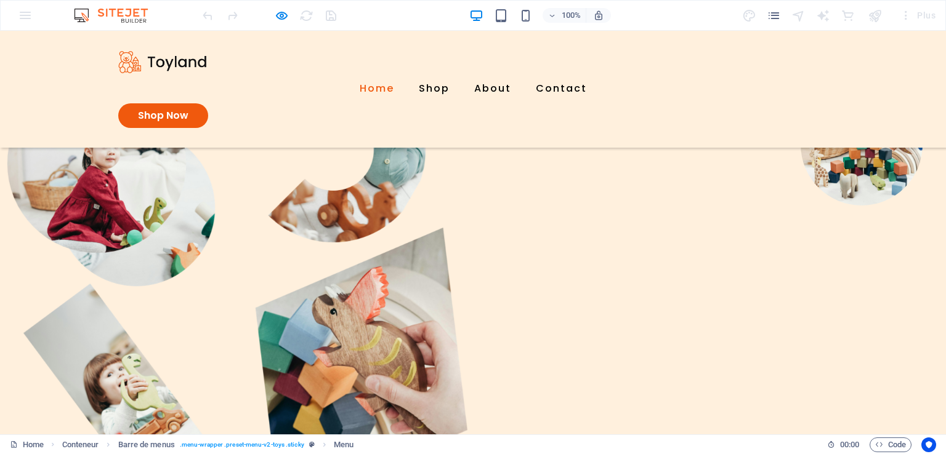
click at [362, 74] on link "Home" at bounding box center [377, 89] width 34 height 30
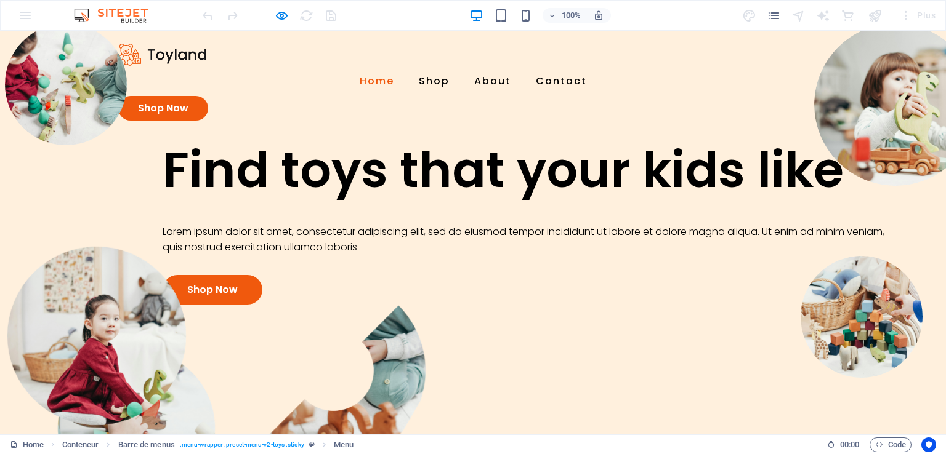
scroll to position [0, 0]
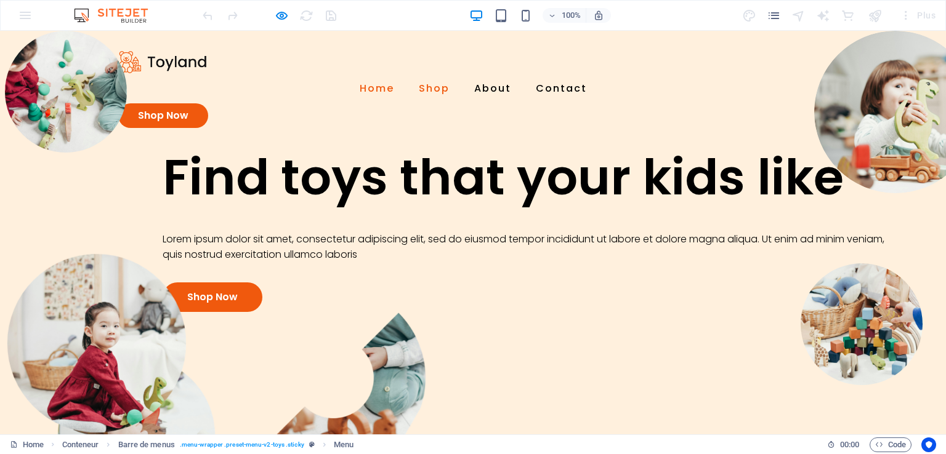
click at [435, 74] on link "Shop" at bounding box center [434, 89] width 31 height 30
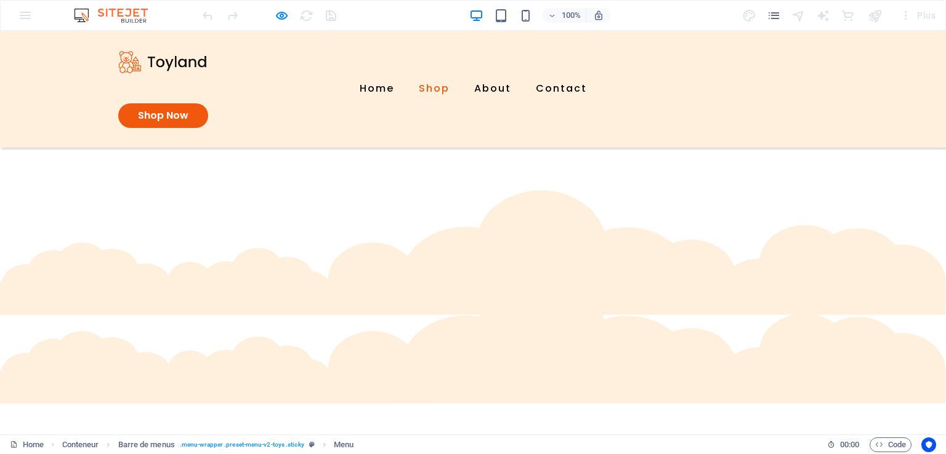
scroll to position [514, 0]
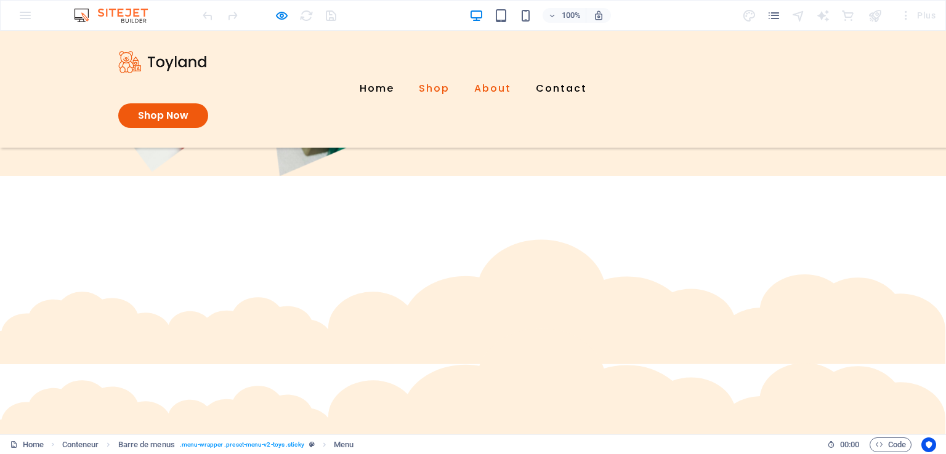
click at [478, 74] on link "About" at bounding box center [492, 89] width 37 height 30
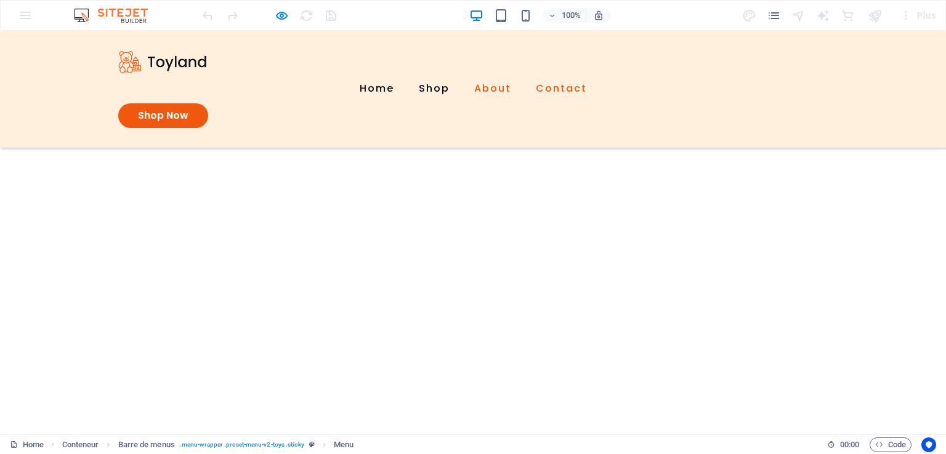
click at [541, 74] on link "Contact" at bounding box center [561, 89] width 51 height 30
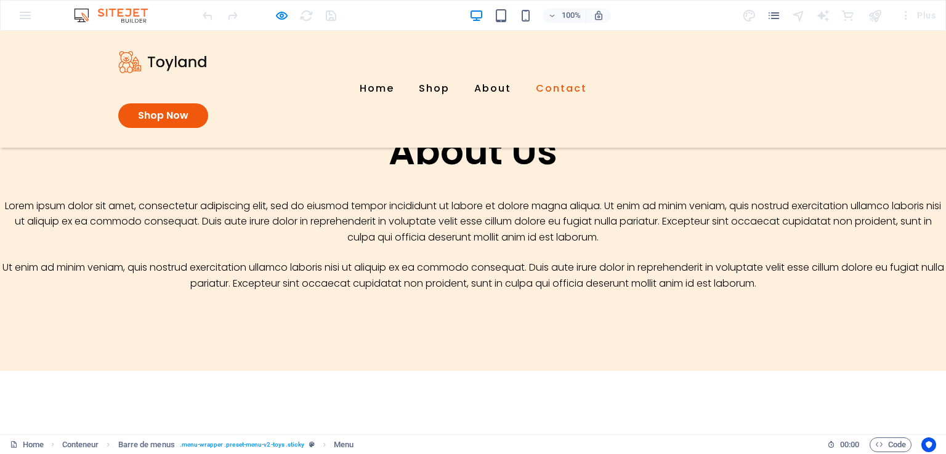
scroll to position [1619, 0]
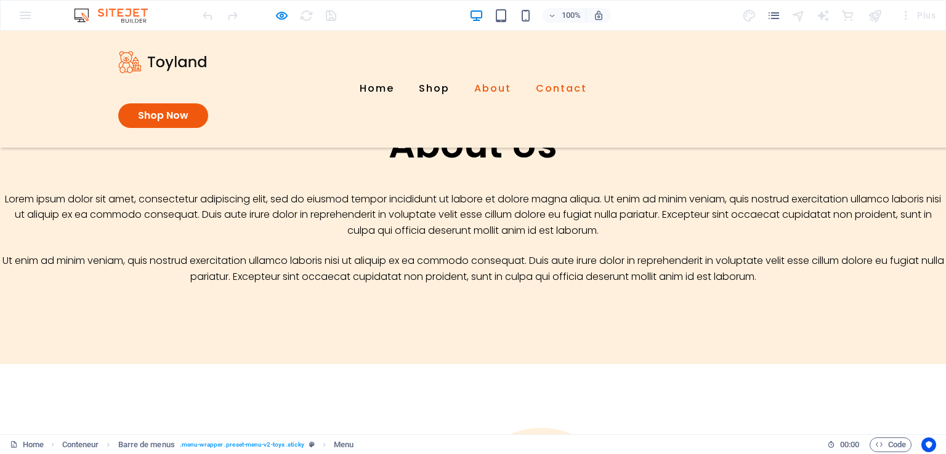
click at [483, 74] on link "About" at bounding box center [492, 89] width 37 height 30
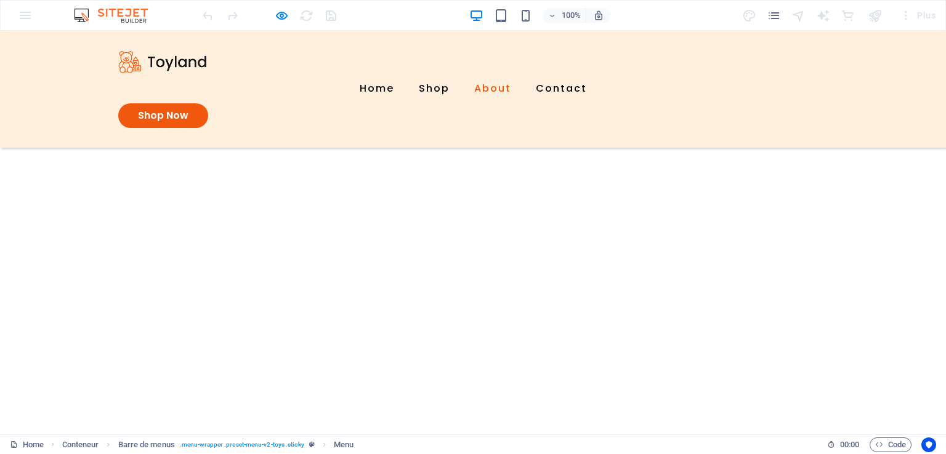
scroll to position [1220, 0]
click at [426, 74] on link "Shop" at bounding box center [434, 89] width 31 height 30
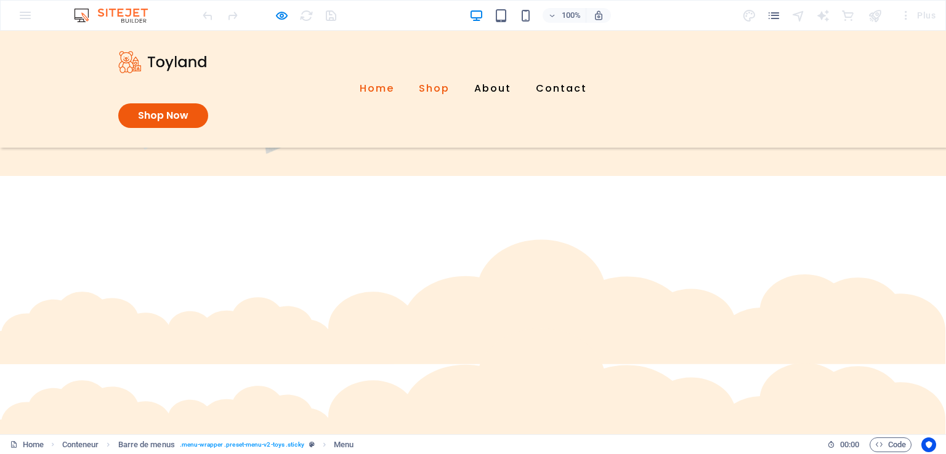
click at [376, 74] on link "Home" at bounding box center [377, 89] width 34 height 30
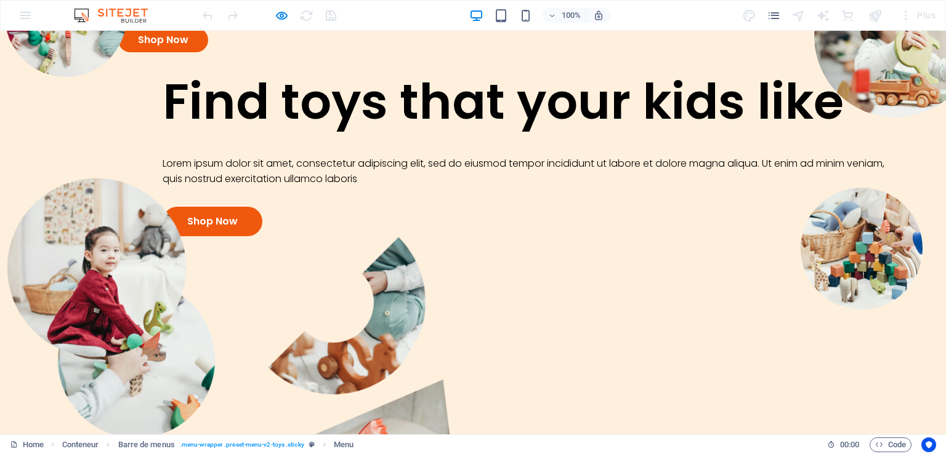
scroll to position [0, 0]
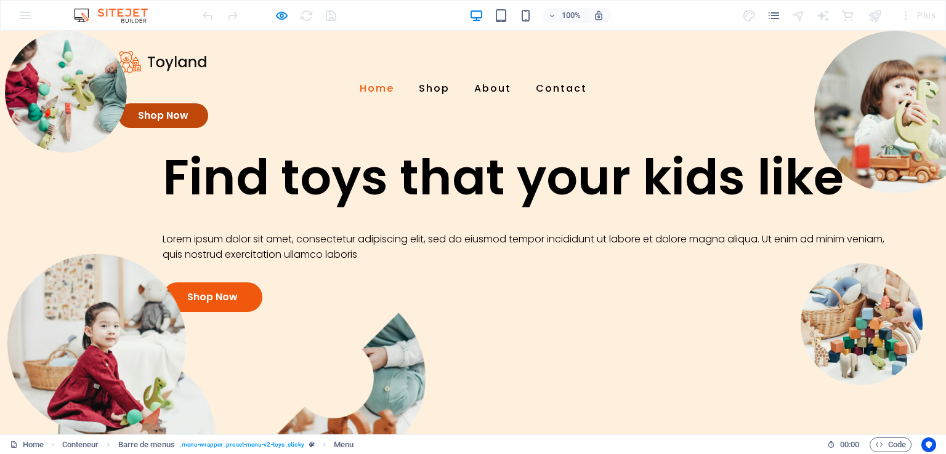
click at [208, 103] on link "Shop Now" at bounding box center [163, 115] width 90 height 25
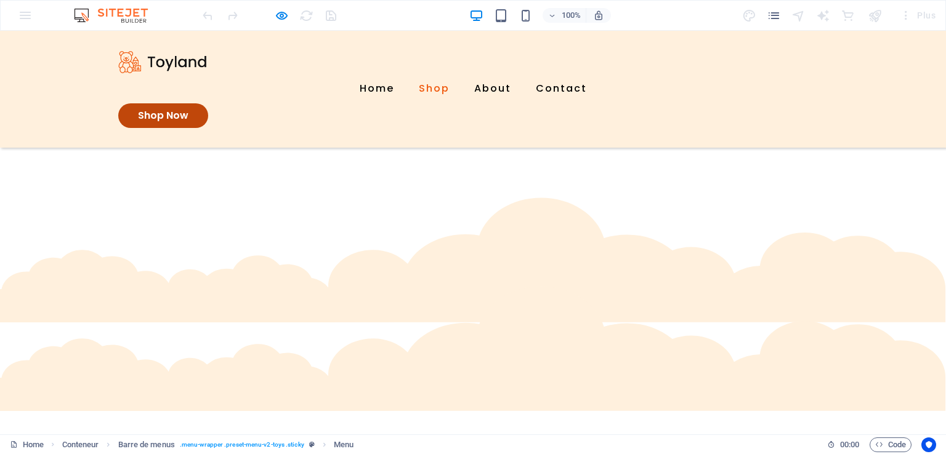
scroll to position [514, 0]
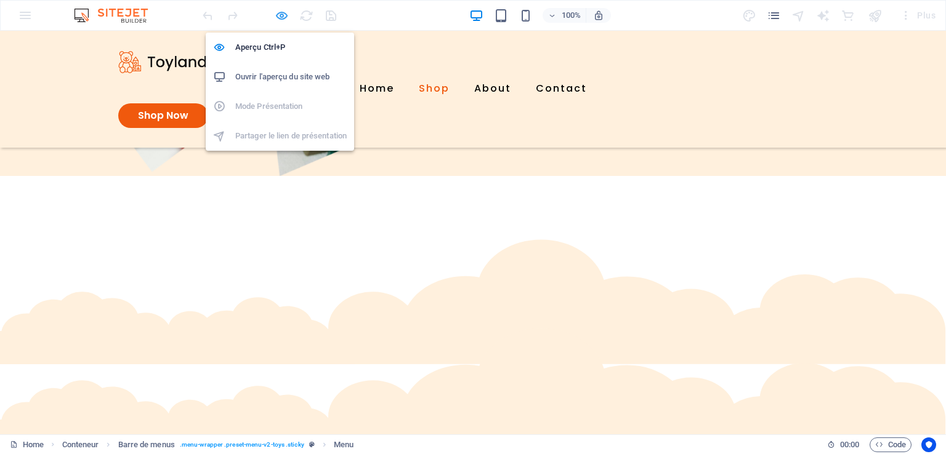
click at [282, 15] on icon "button" at bounding box center [282, 16] width 14 height 14
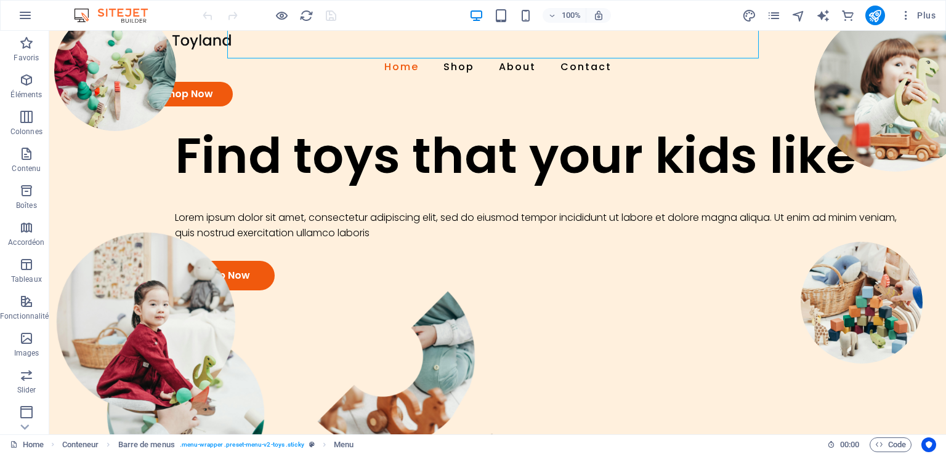
scroll to position [0, 0]
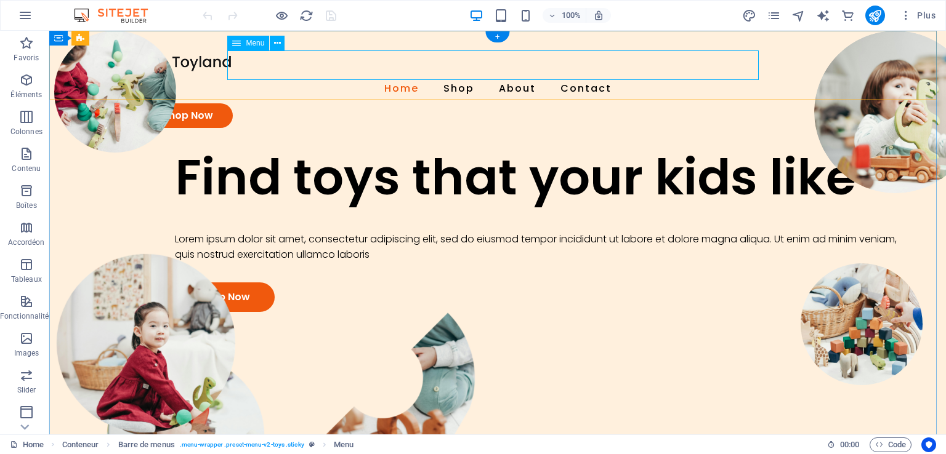
click at [398, 74] on nav "Home Shop About Contact" at bounding box center [497, 89] width 709 height 30
click at [446, 74] on nav "Home Shop About Contact" at bounding box center [497, 89] width 709 height 30
click at [516, 74] on nav "Home Shop About Contact" at bounding box center [497, 89] width 709 height 30
click at [587, 74] on nav "Home Shop About Contact" at bounding box center [497, 89] width 709 height 30
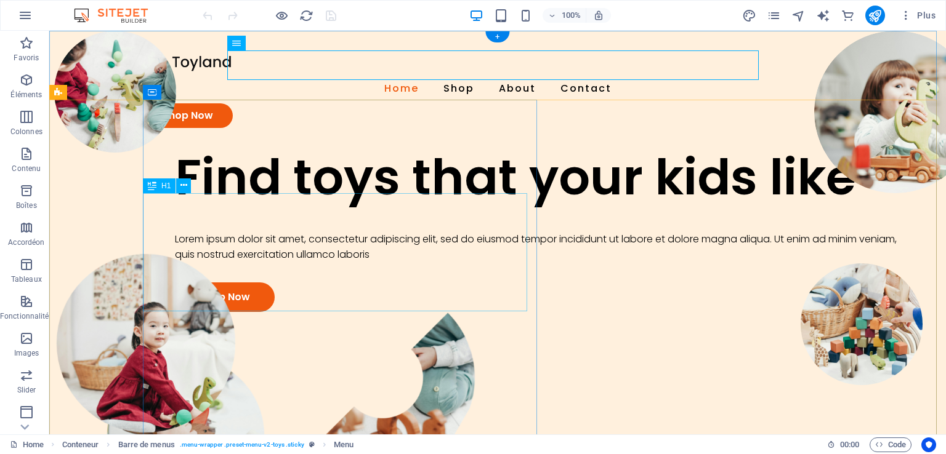
click at [363, 207] on div "Find toys that your kids like" at bounding box center [539, 177] width 729 height 59
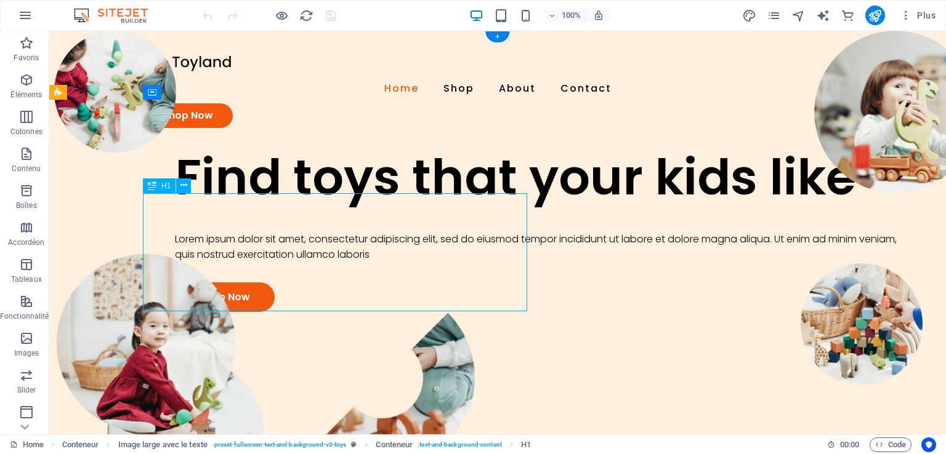
click at [362, 207] on div "Find toys that your kids like" at bounding box center [539, 177] width 729 height 59
click at [299, 207] on div "Find toys that your kids like" at bounding box center [539, 177] width 729 height 59
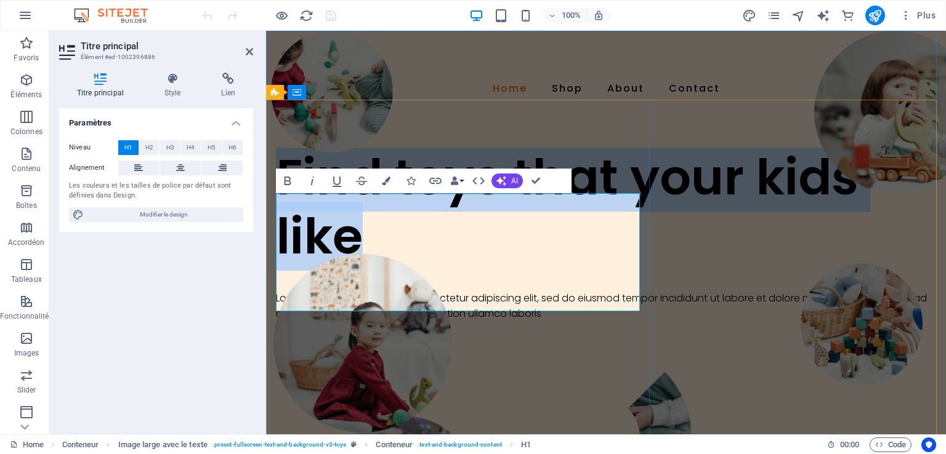
click at [464, 227] on h1 "Find toys that your kids like" at bounding box center [606, 207] width 660 height 118
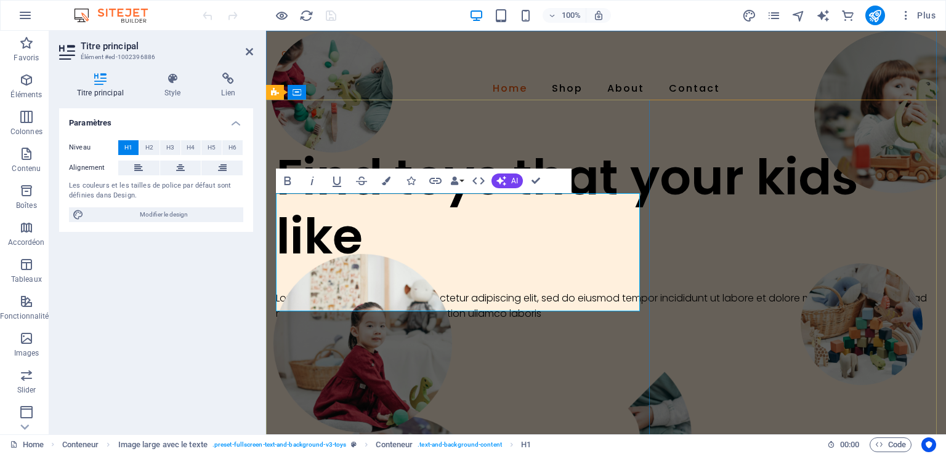
click at [609, 225] on h1 "Find toys that your kids like" at bounding box center [606, 207] width 660 height 118
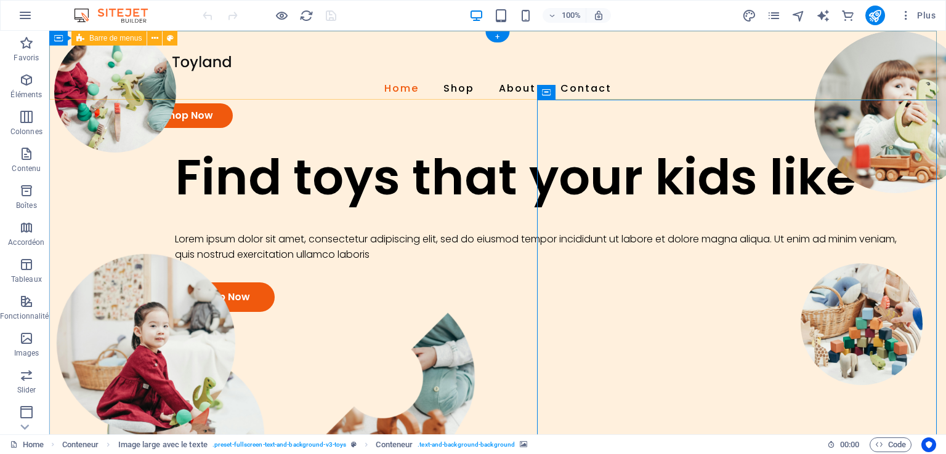
click at [875, 68] on div "Menu Home Shop About Contact Shop Now" at bounding box center [497, 89] width 896 height 117
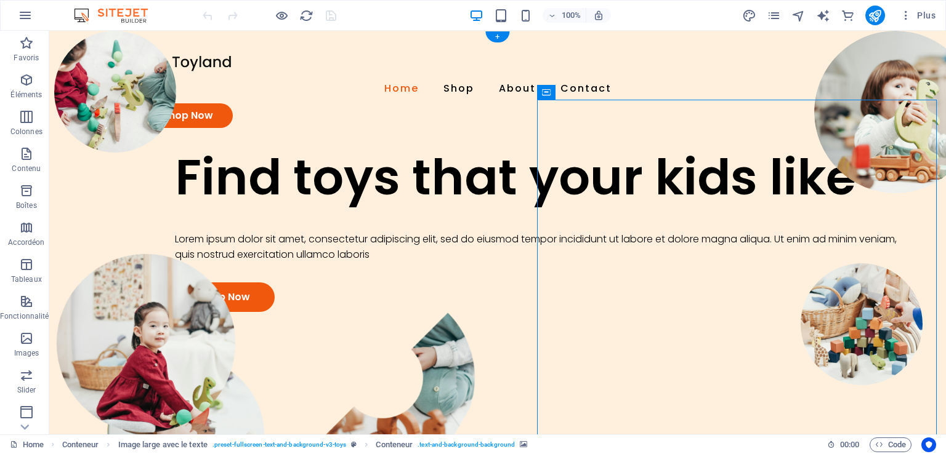
select select "px"
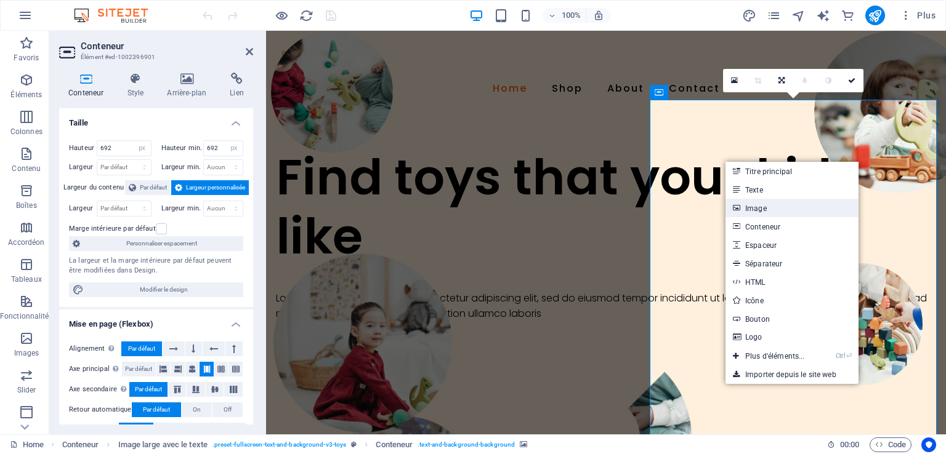
click at [754, 202] on link "Image" at bounding box center [791, 208] width 133 height 18
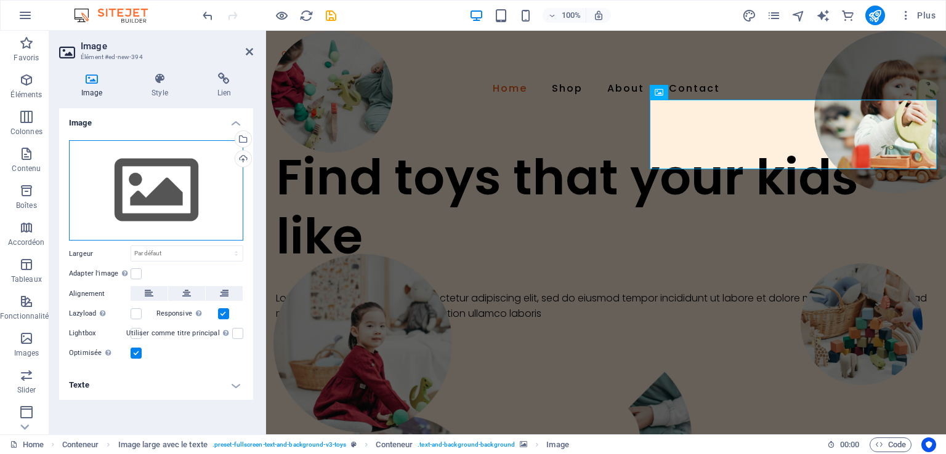
click at [158, 204] on div "Glissez les fichiers ici, cliquez pour choisir les fichiers ou sélectionnez les…" at bounding box center [156, 190] width 174 height 101
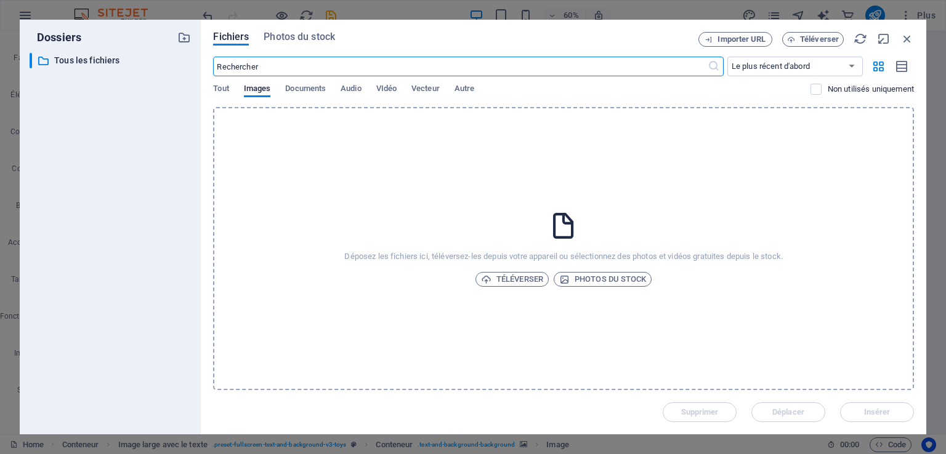
click at [531, 196] on div "Déposez les fichiers ici, téléversez-les depuis votre appareil ou sélectionnez …" at bounding box center [563, 248] width 701 height 283
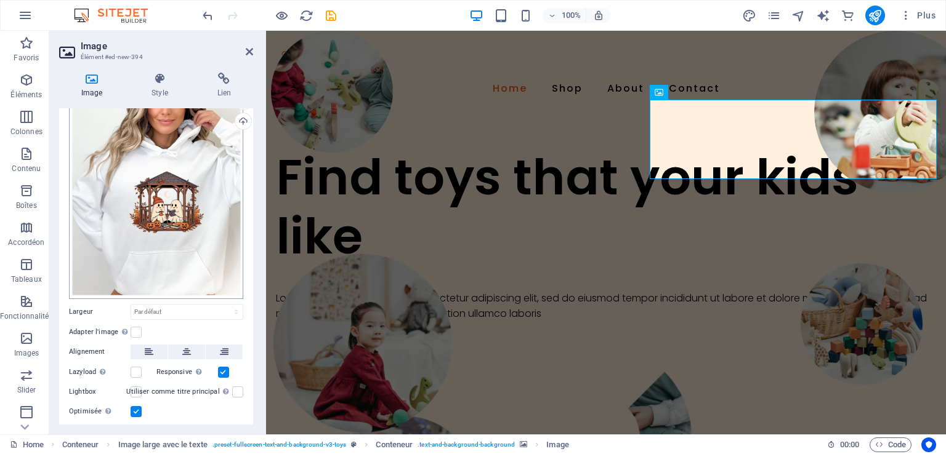
scroll to position [68, 0]
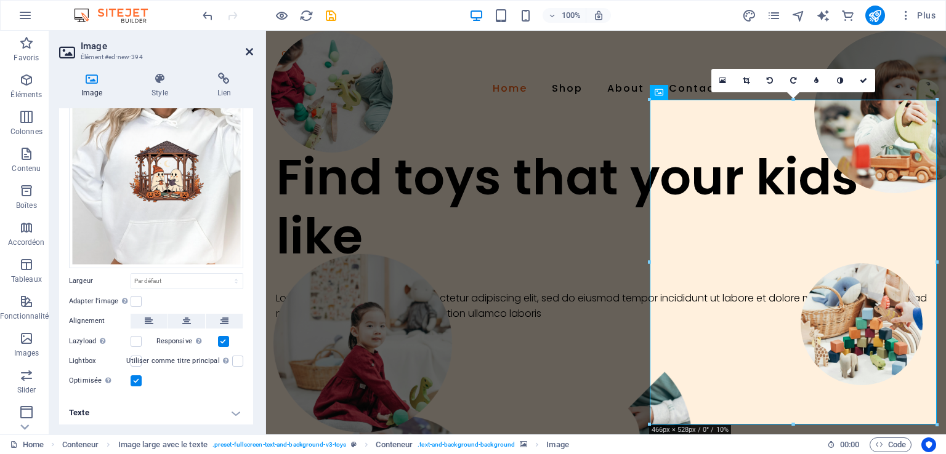
drag, startPoint x: 251, startPoint y: 51, endPoint x: 202, endPoint y: 20, distance: 58.4
click at [251, 50] on icon at bounding box center [249, 52] width 7 height 10
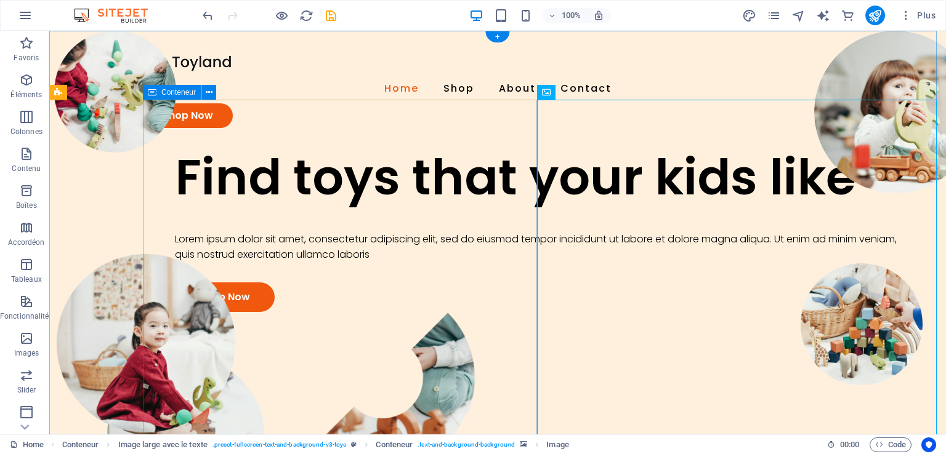
click at [444, 148] on div "Find toys that your kids like Lorem ipsum dolor sit amet, consectetur adipiscin…" at bounding box center [544, 230] width 803 height 164
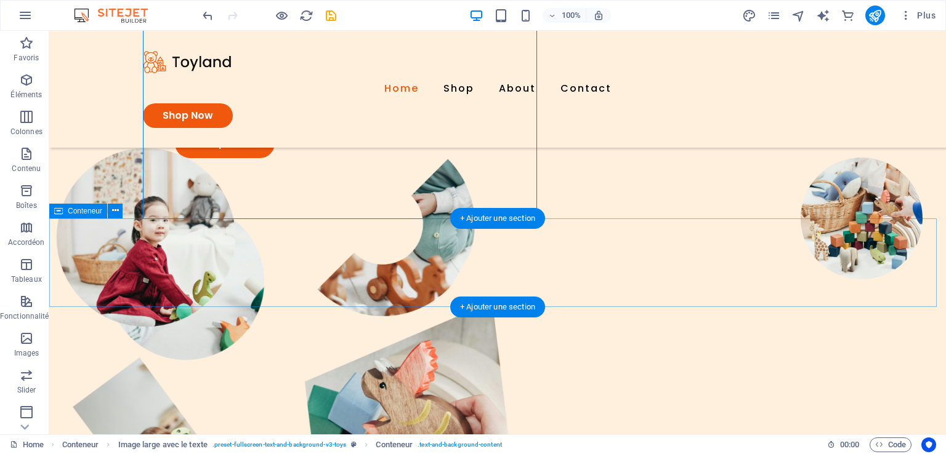
scroll to position [0, 0]
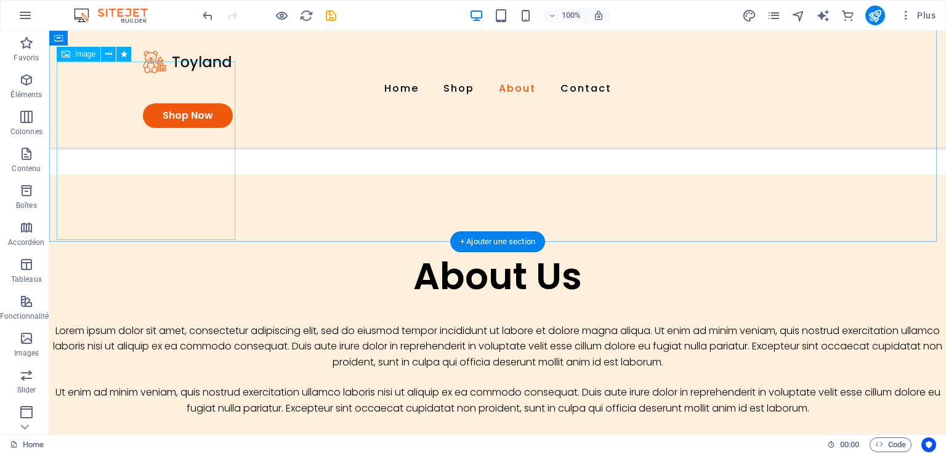
scroll to position [1170, 0]
